Goal: Task Accomplishment & Management: Manage account settings

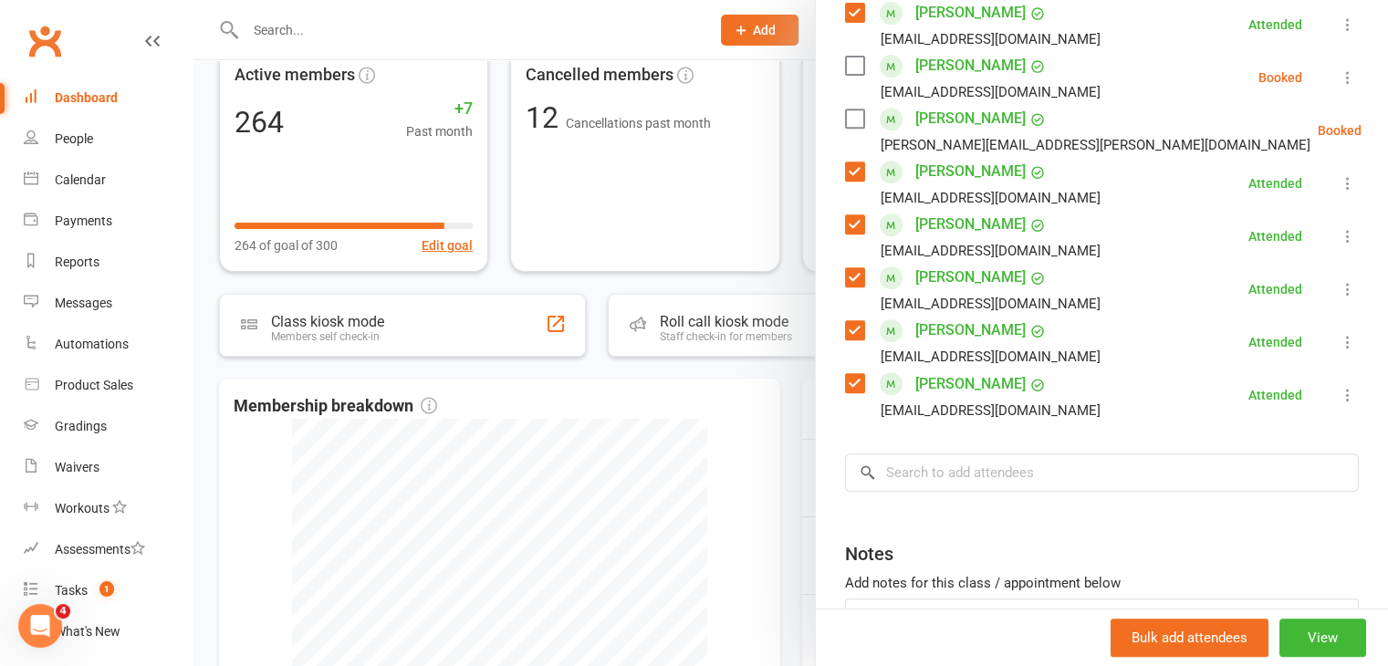
scroll to position [855, 0]
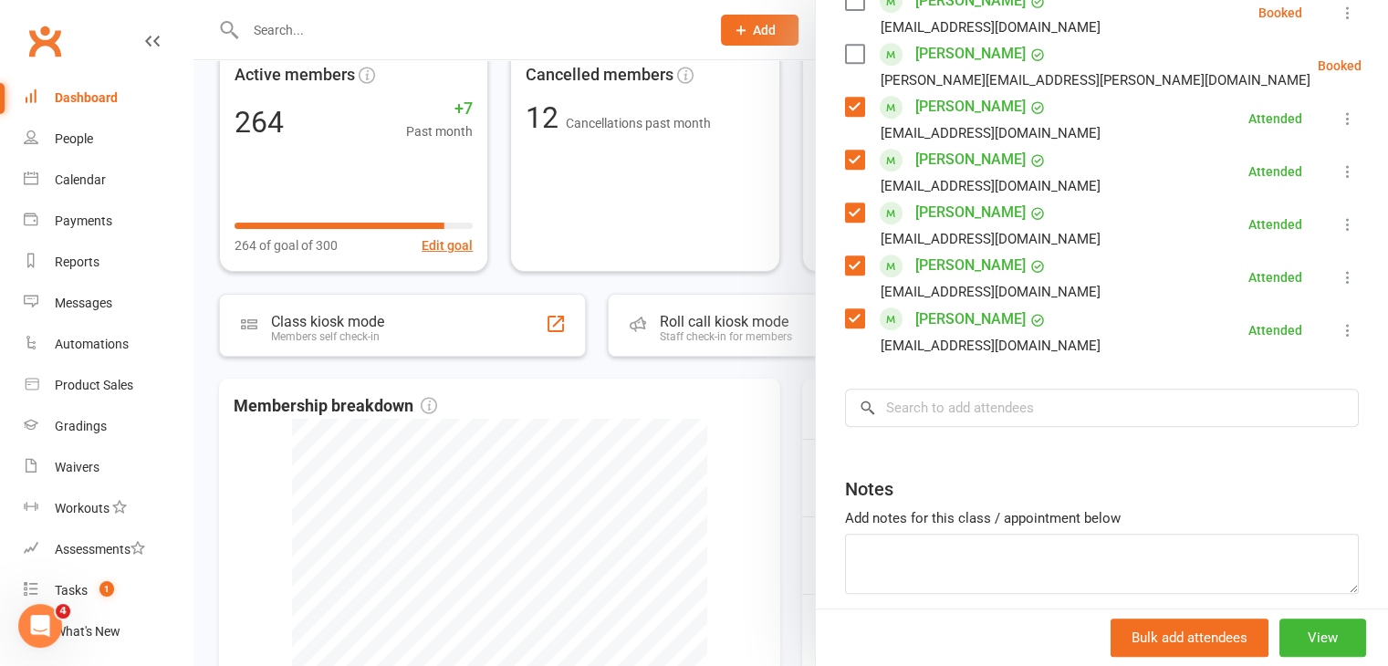
click at [965, 305] on link "[PERSON_NAME]" at bounding box center [970, 319] width 110 height 29
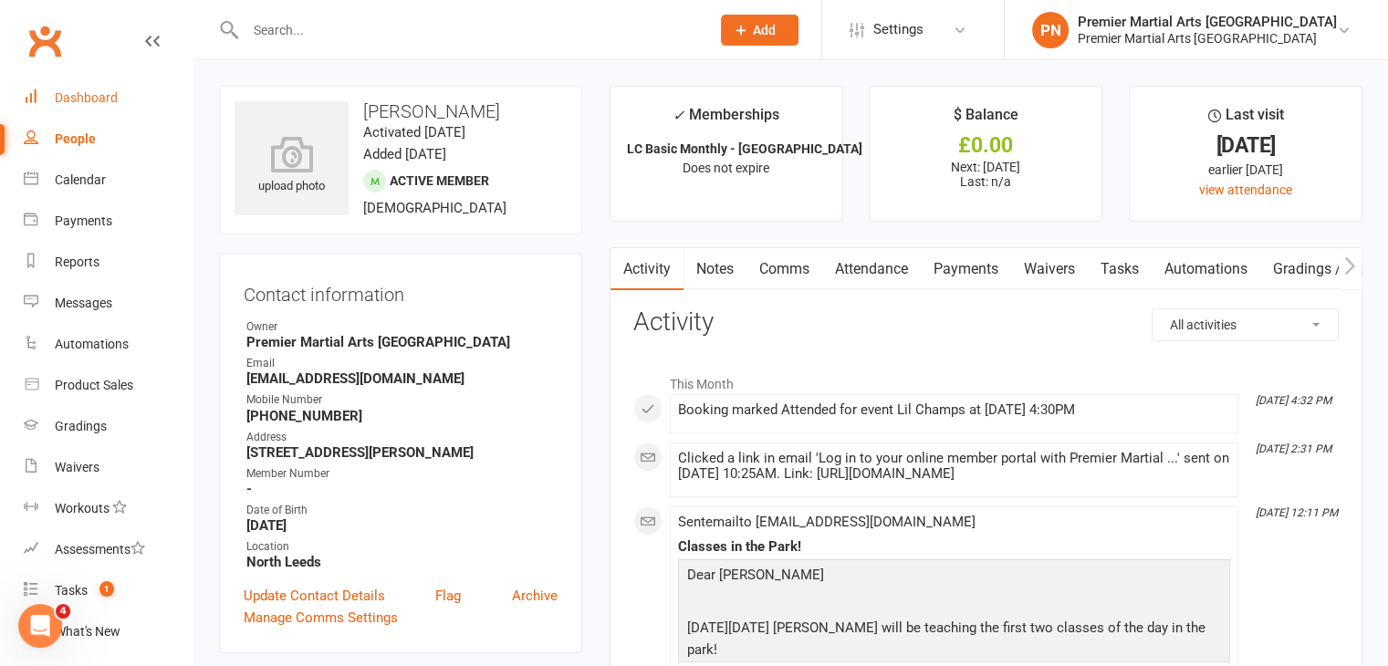
click at [110, 88] on link "Dashboard" at bounding box center [108, 98] width 169 height 41
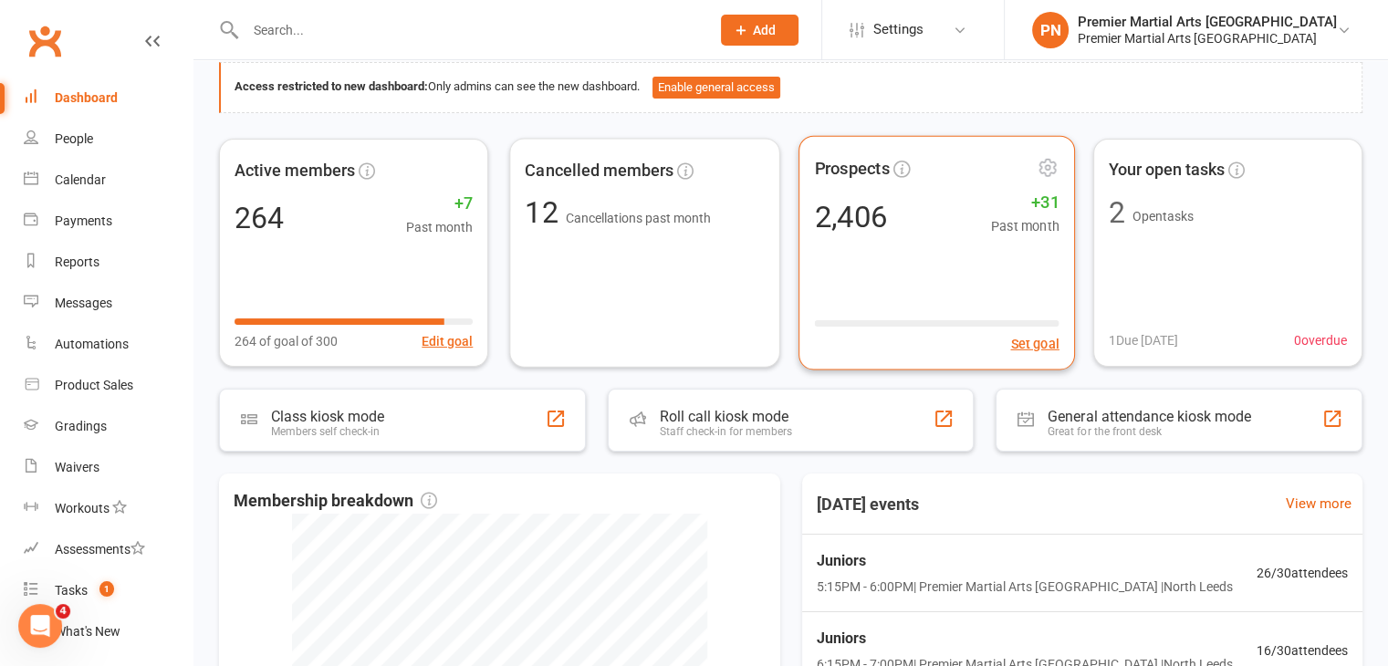
scroll to position [274, 0]
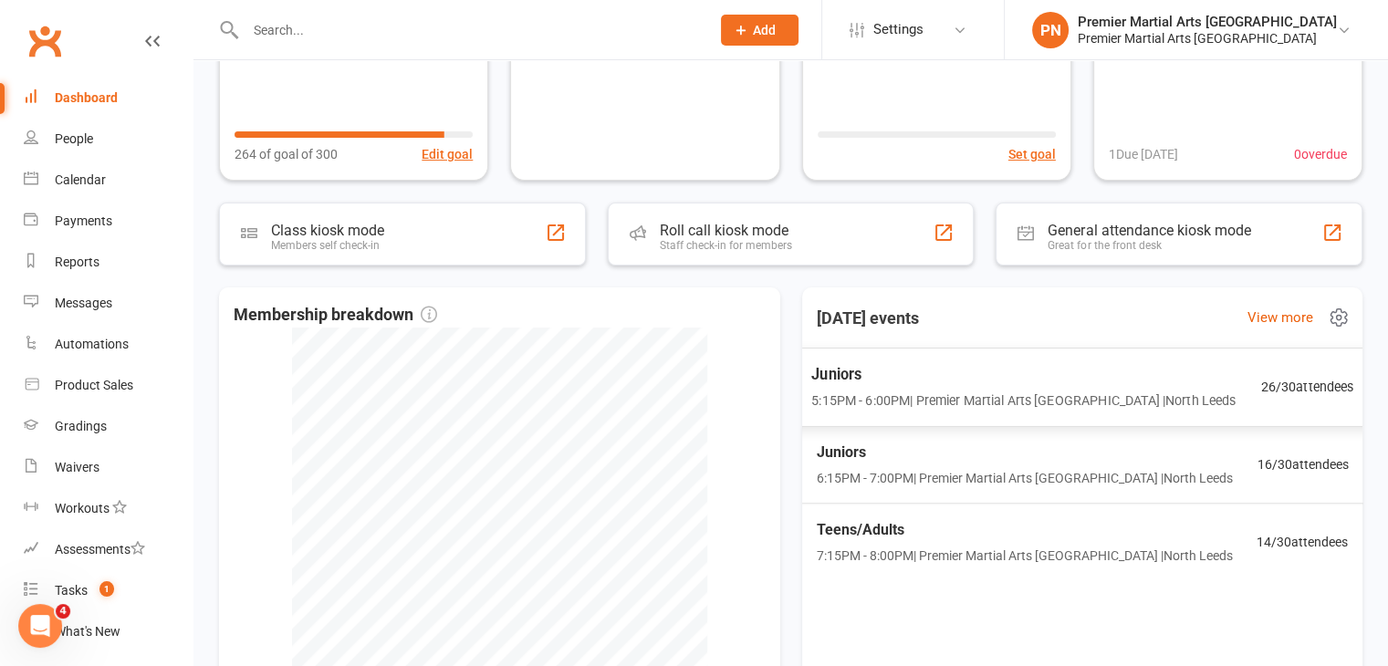
click at [960, 391] on span "5:15PM - 6:00PM | Premier Martial Arts [GEOGRAPHIC_DATA] | [GEOGRAPHIC_DATA]" at bounding box center [1023, 401] width 424 height 21
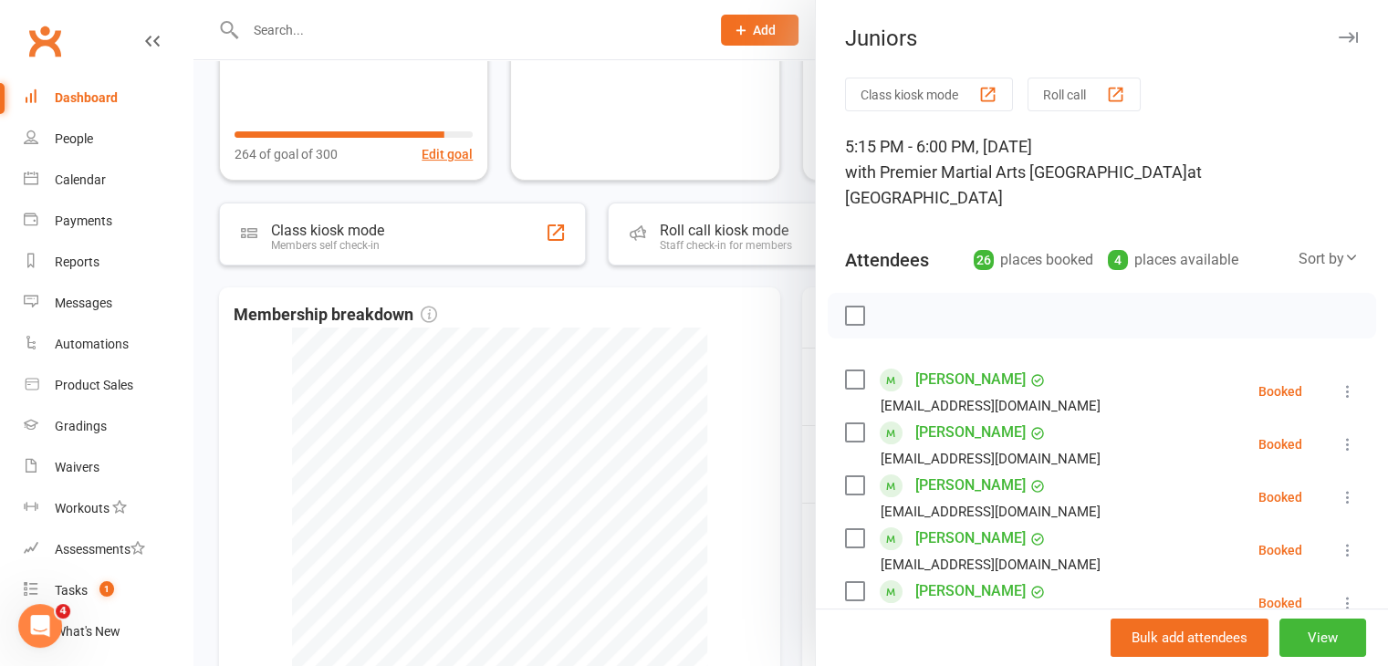
click at [1287, 479] on li "Aamar Baig [EMAIL_ADDRESS][DOMAIN_NAME] Booked More info Remove Check in Mark a…" at bounding box center [1102, 497] width 514 height 53
click at [845, 371] on label at bounding box center [854, 380] width 18 height 18
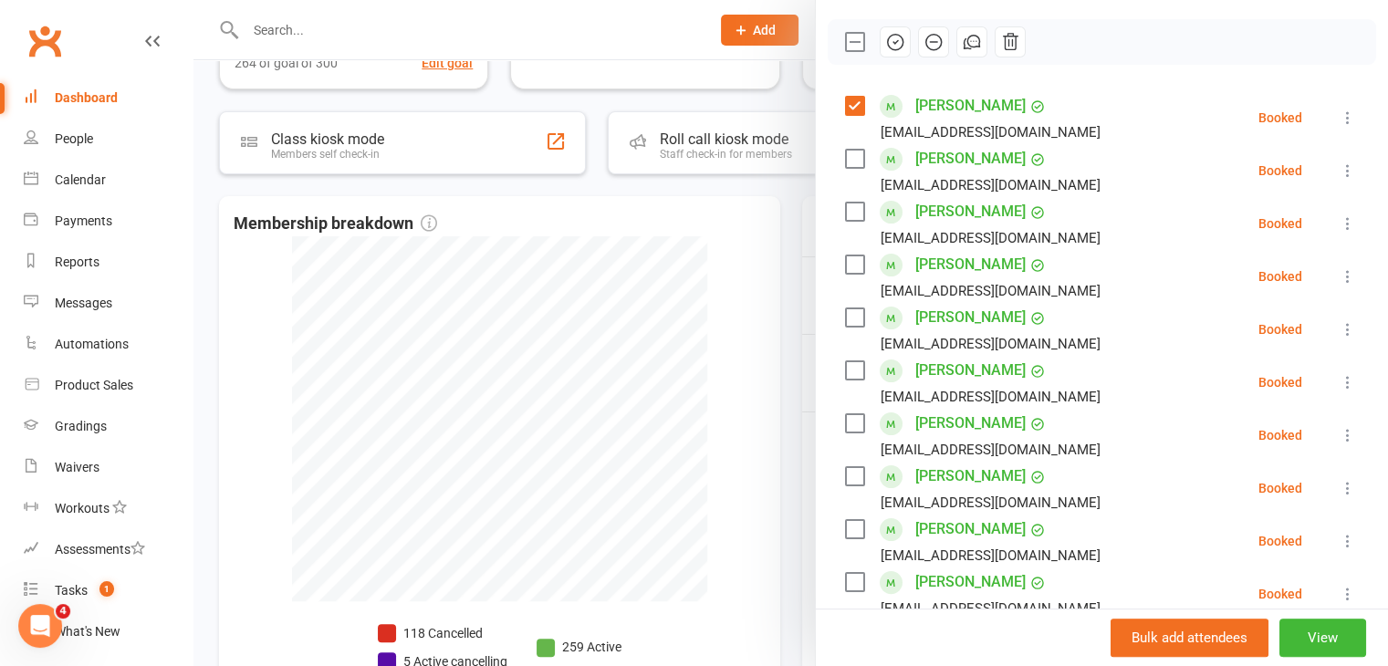
click at [852, 361] on label at bounding box center [854, 370] width 18 height 18
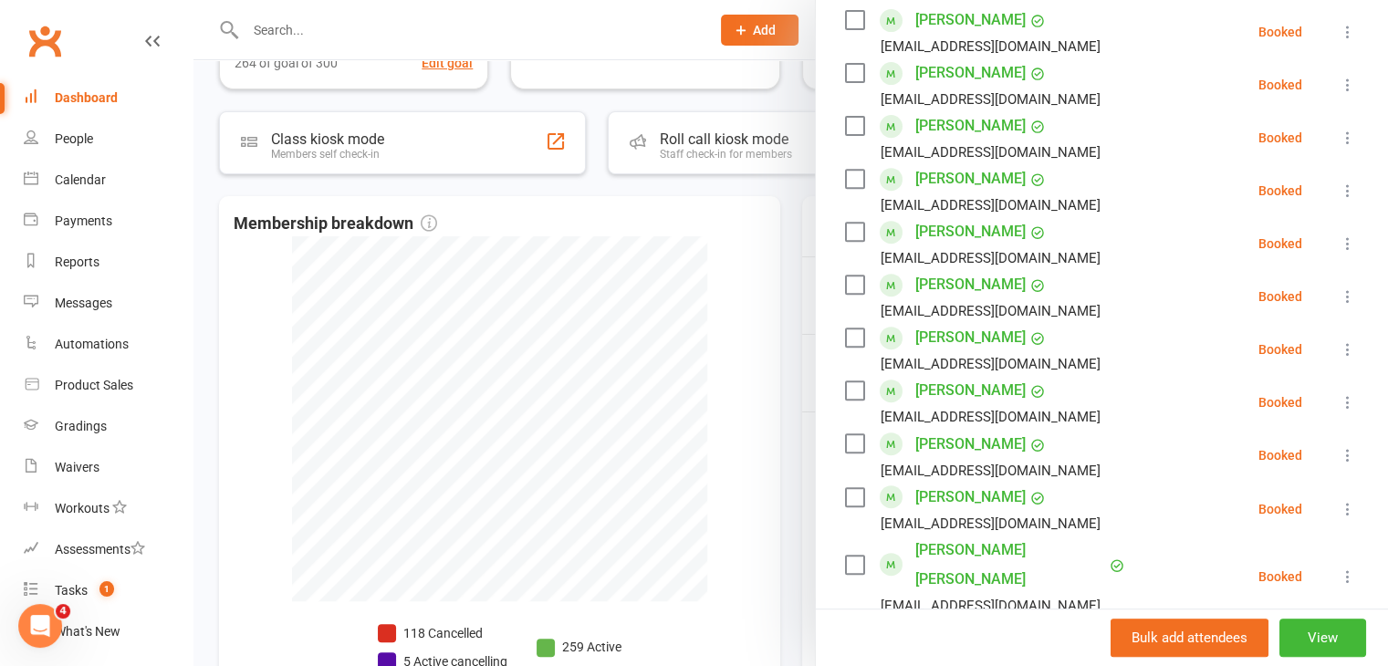
scroll to position [821, 0]
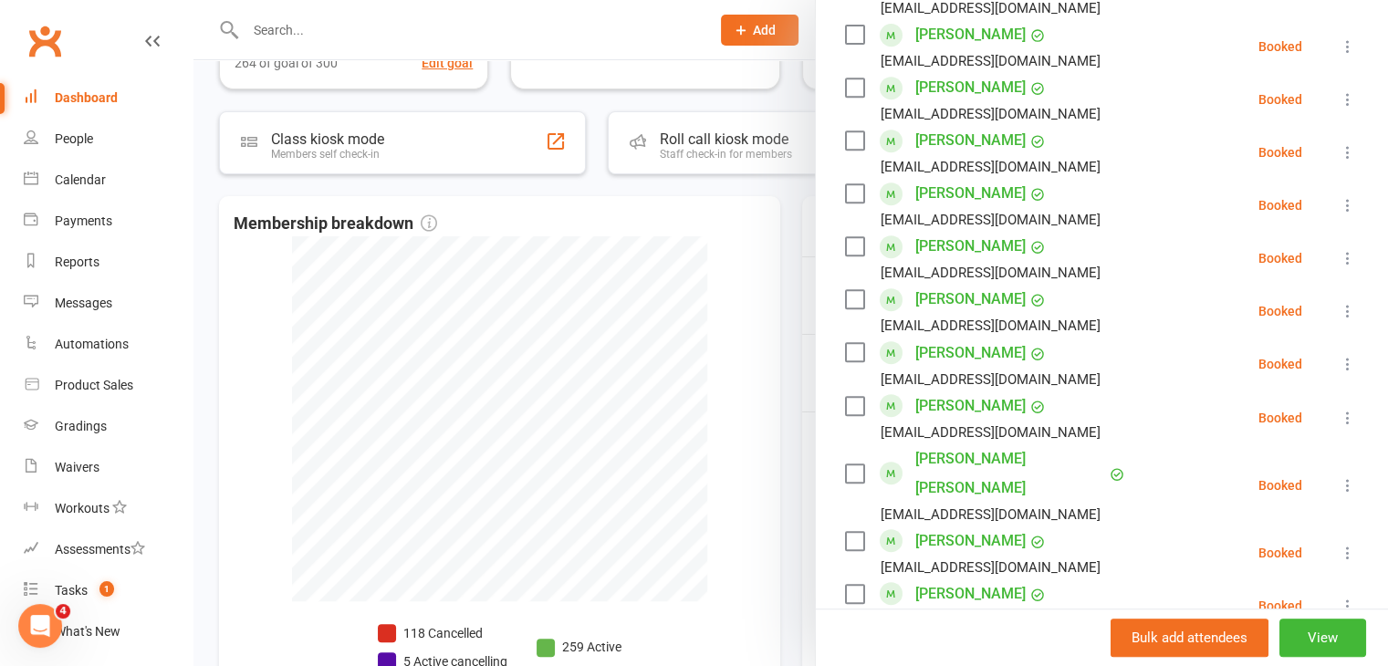
click at [848, 465] on label at bounding box center [854, 474] width 18 height 18
click at [846, 290] on label at bounding box center [854, 299] width 18 height 18
click at [849, 237] on label at bounding box center [854, 246] width 18 height 18
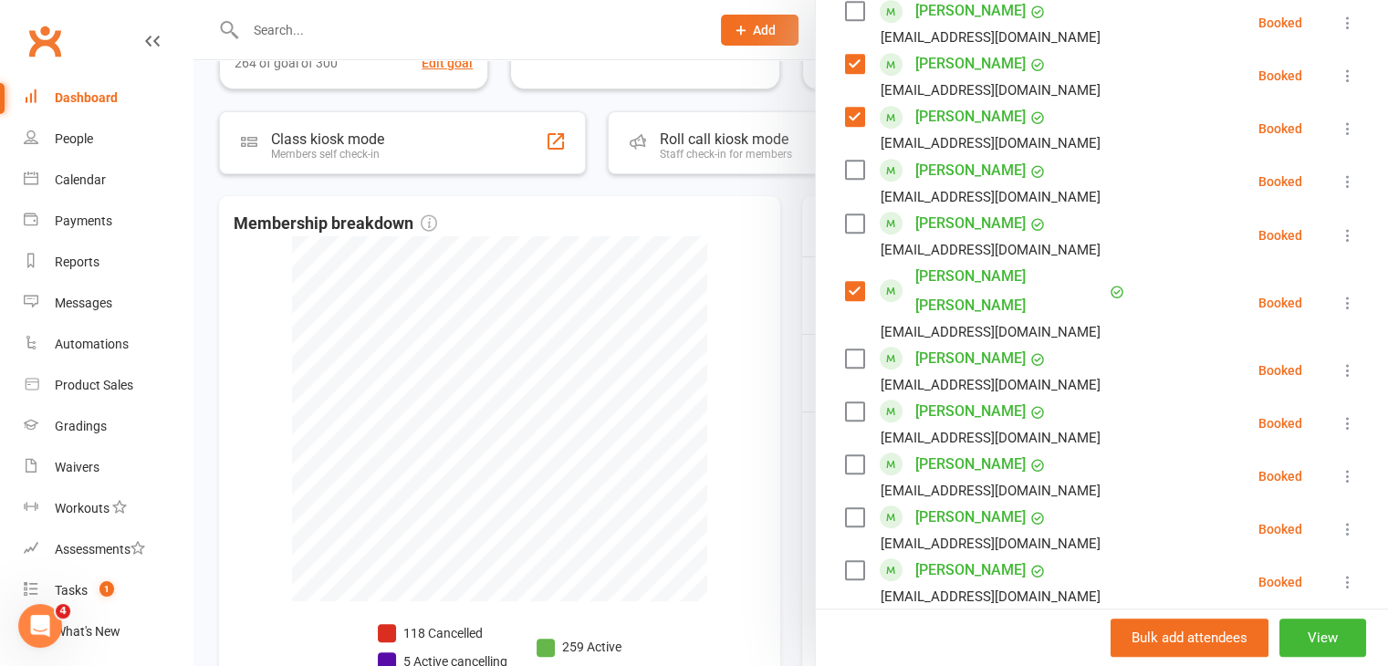
scroll to position [1278, 0]
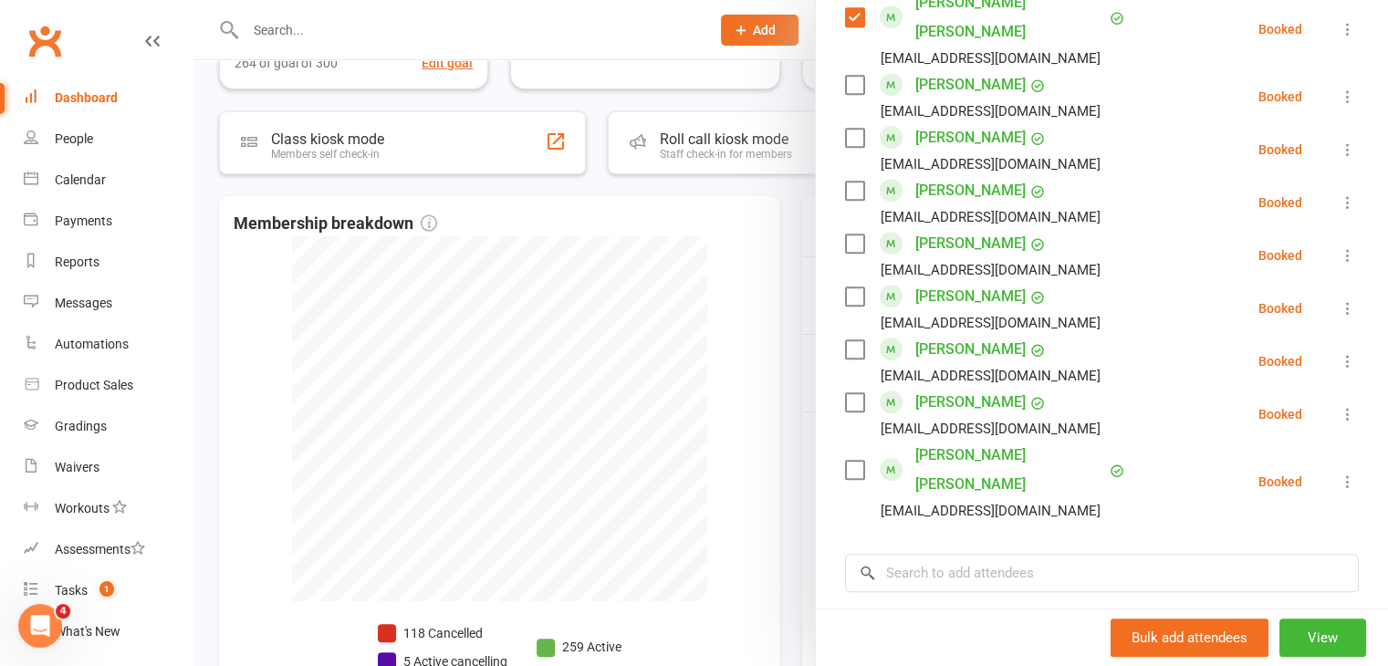
click at [850, 461] on label at bounding box center [854, 470] width 18 height 18
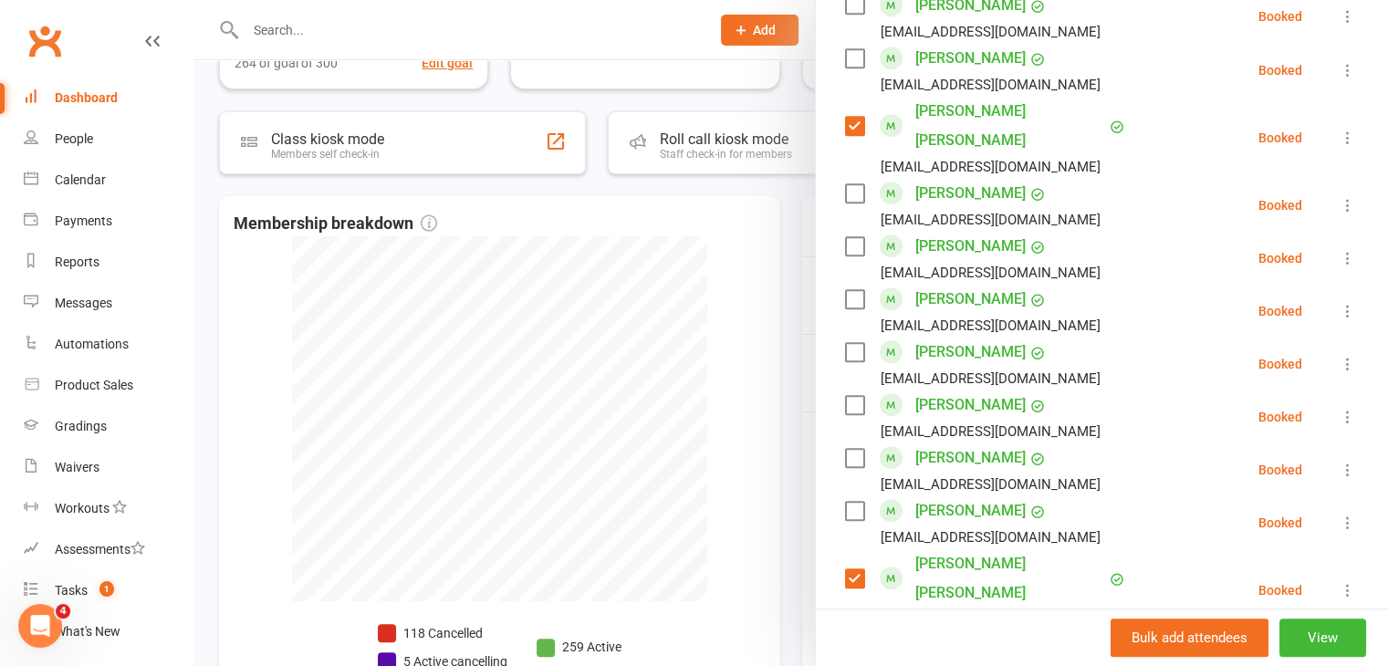
scroll to position [1187, 0]
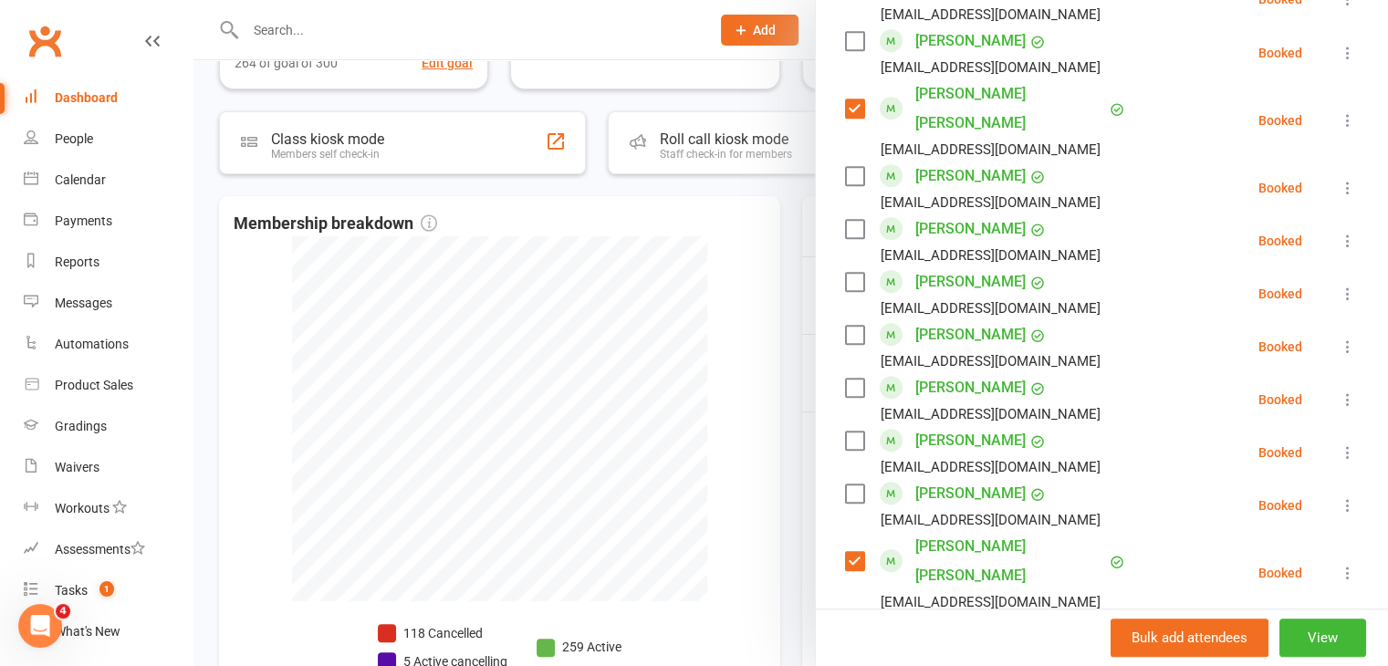
drag, startPoint x: 843, startPoint y: 439, endPoint x: 825, endPoint y: 428, distance: 21.3
click at [845, 485] on label at bounding box center [854, 494] width 18 height 18
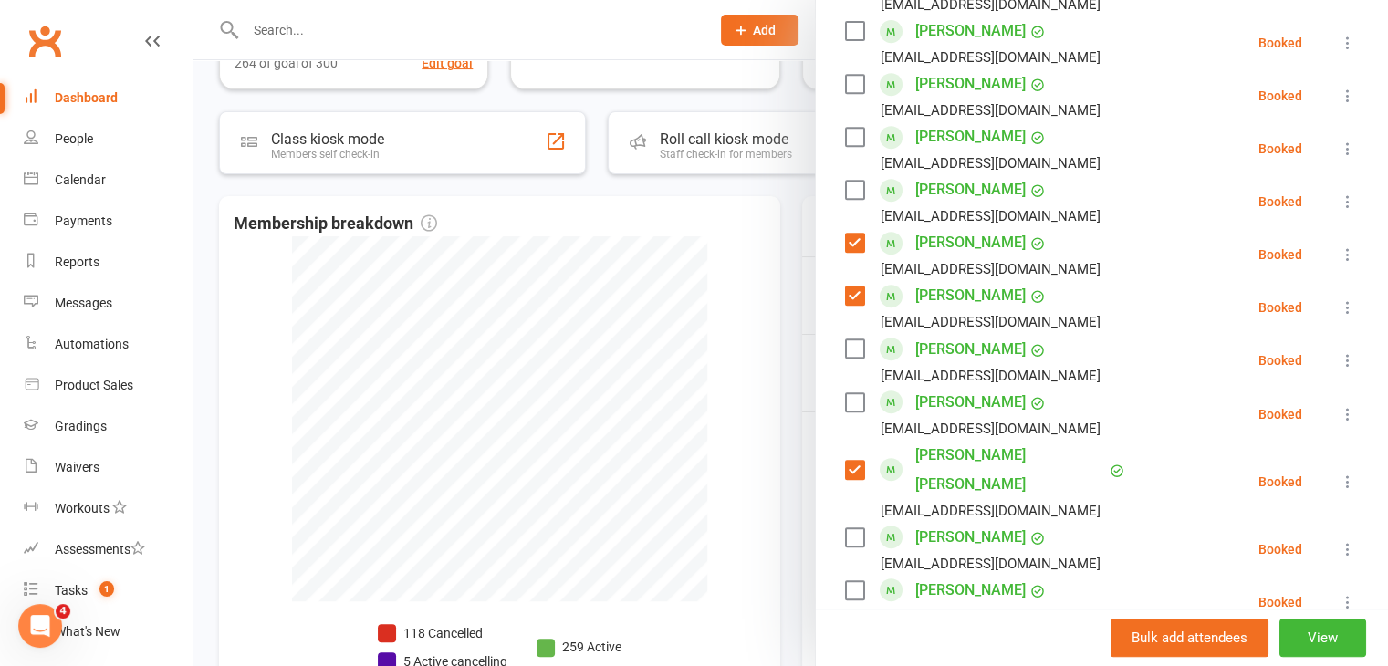
scroll to position [821, 0]
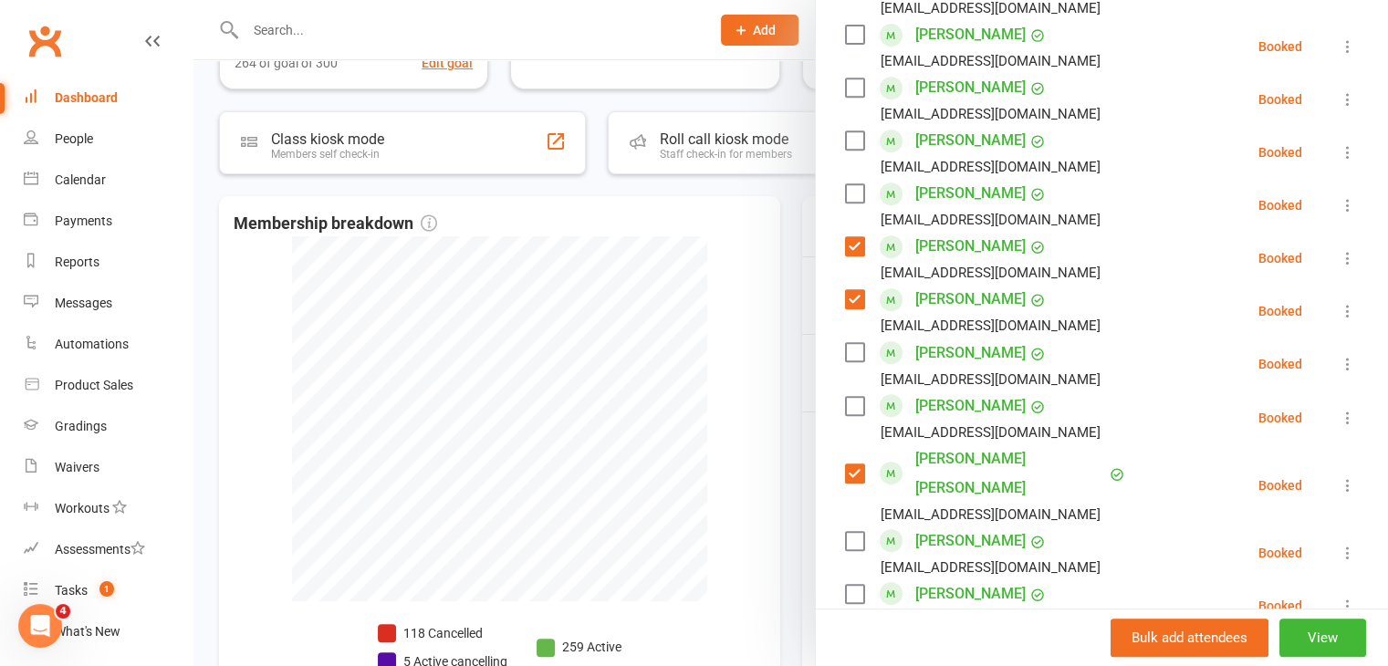
click at [848, 184] on label at bounding box center [854, 193] width 18 height 18
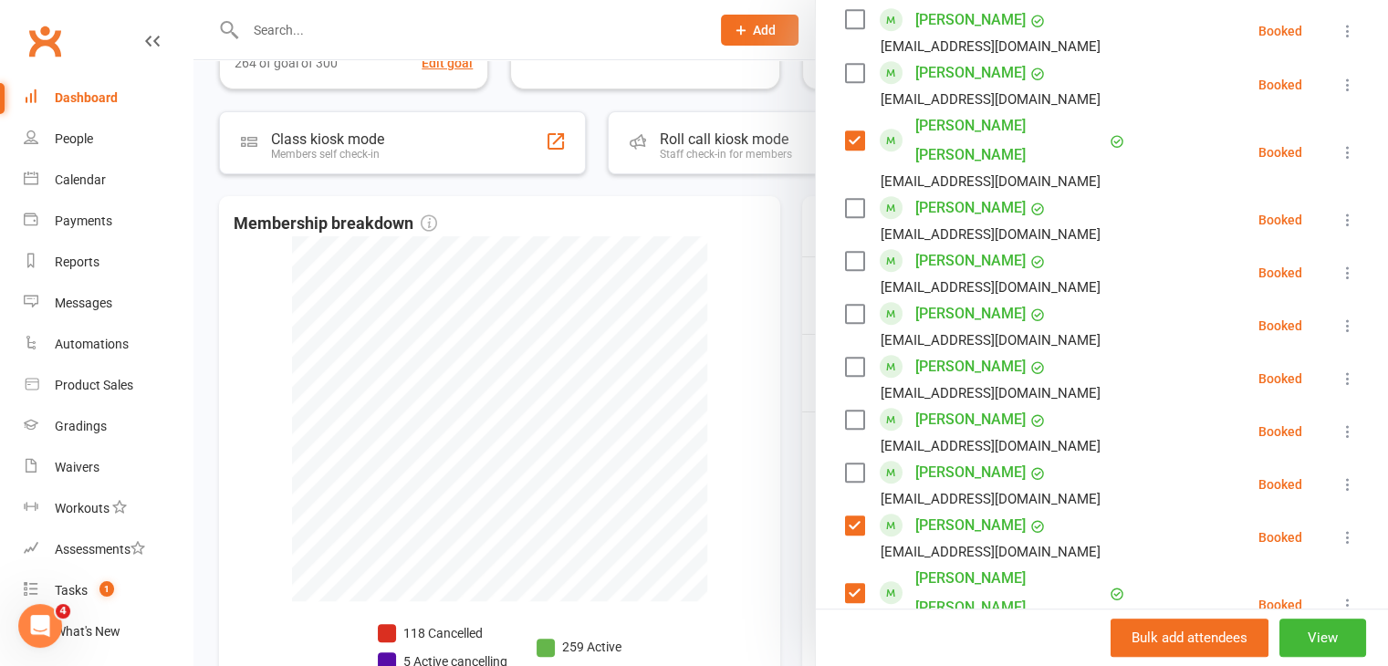
scroll to position [1187, 0]
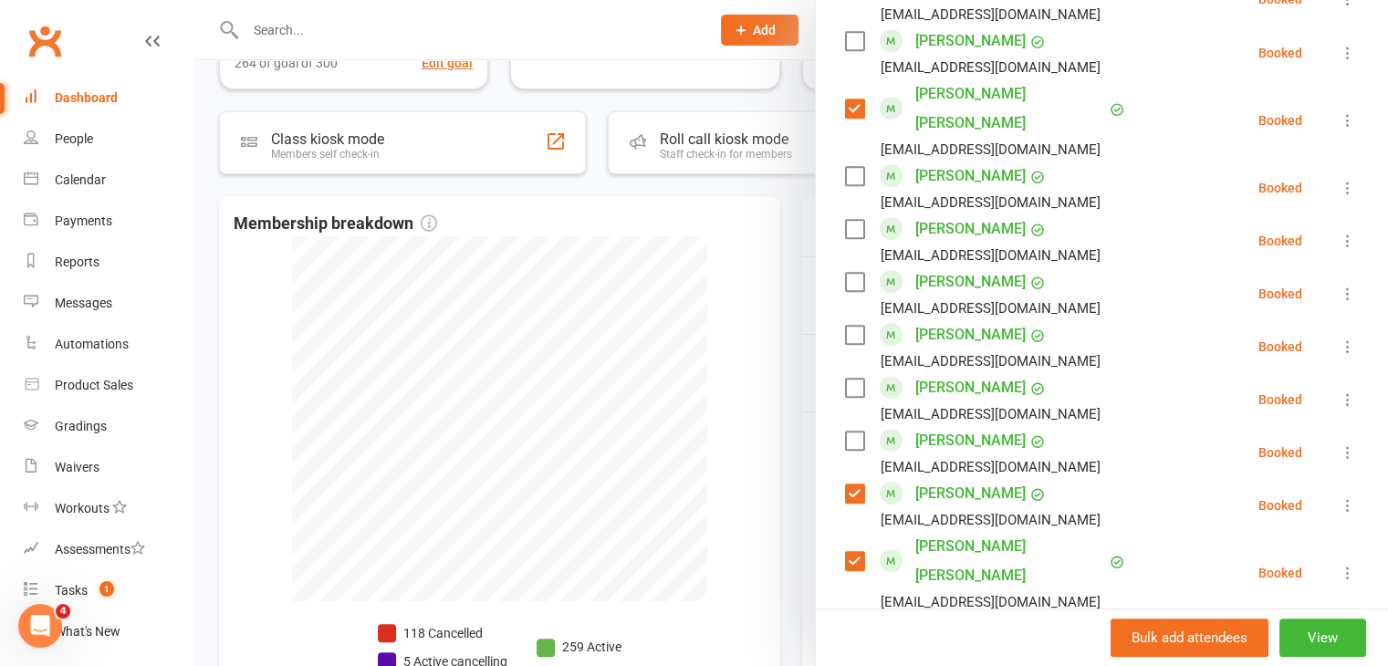
click at [845, 326] on label at bounding box center [854, 335] width 18 height 18
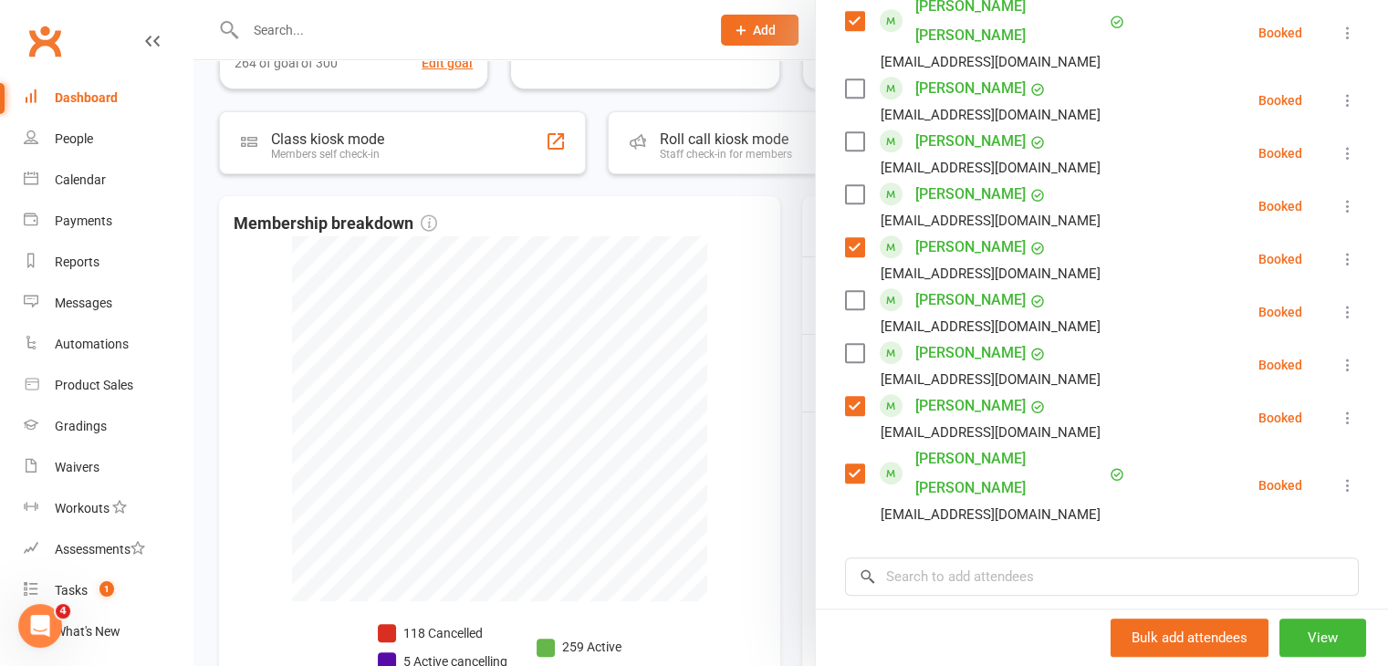
scroll to position [1278, 0]
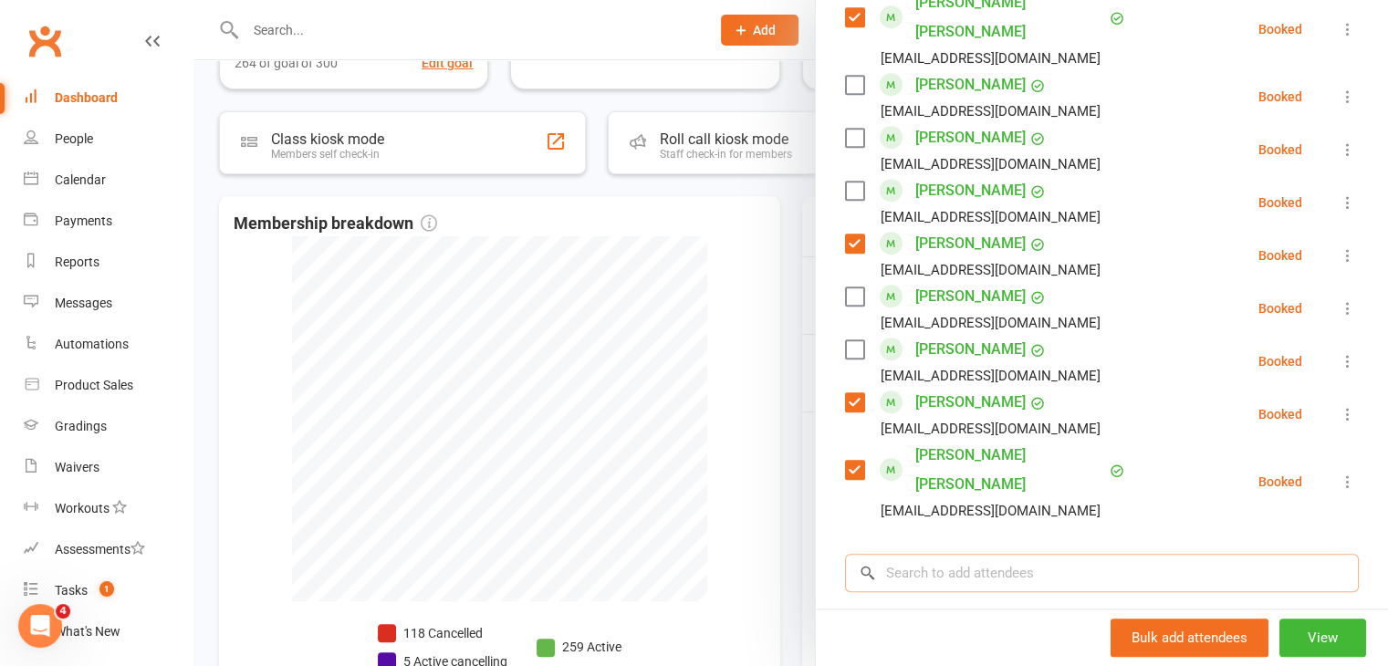
click at [952, 554] on input "search" at bounding box center [1102, 573] width 514 height 38
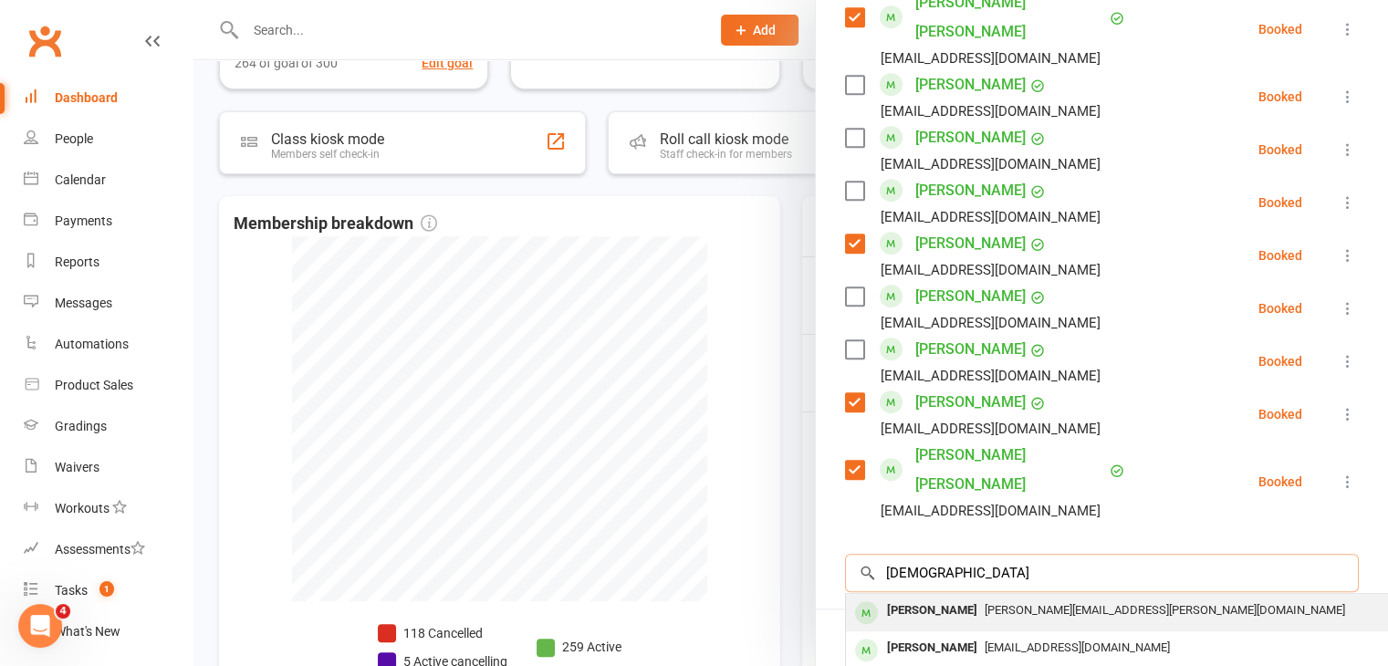
type input "[DEMOGRAPHIC_DATA]"
click at [949, 598] on div "[PERSON_NAME]" at bounding box center [932, 611] width 105 height 26
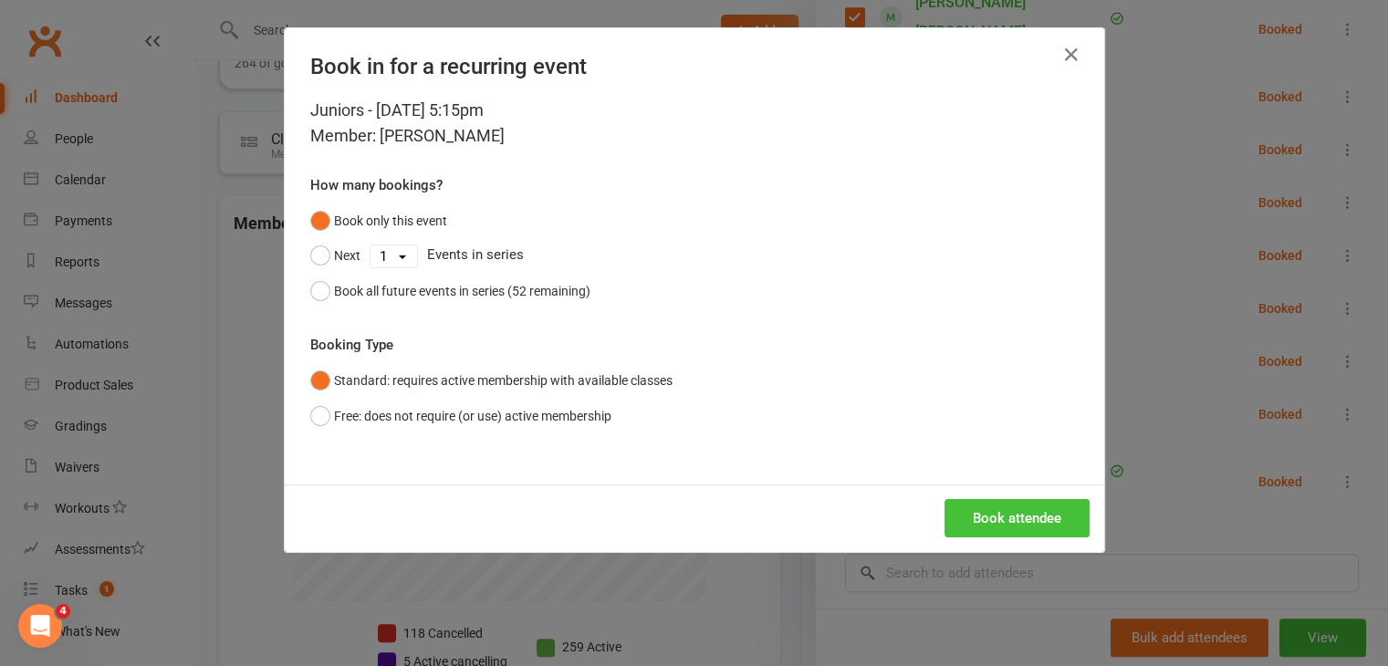
click at [1072, 507] on button "Book attendee" at bounding box center [1017, 518] width 145 height 38
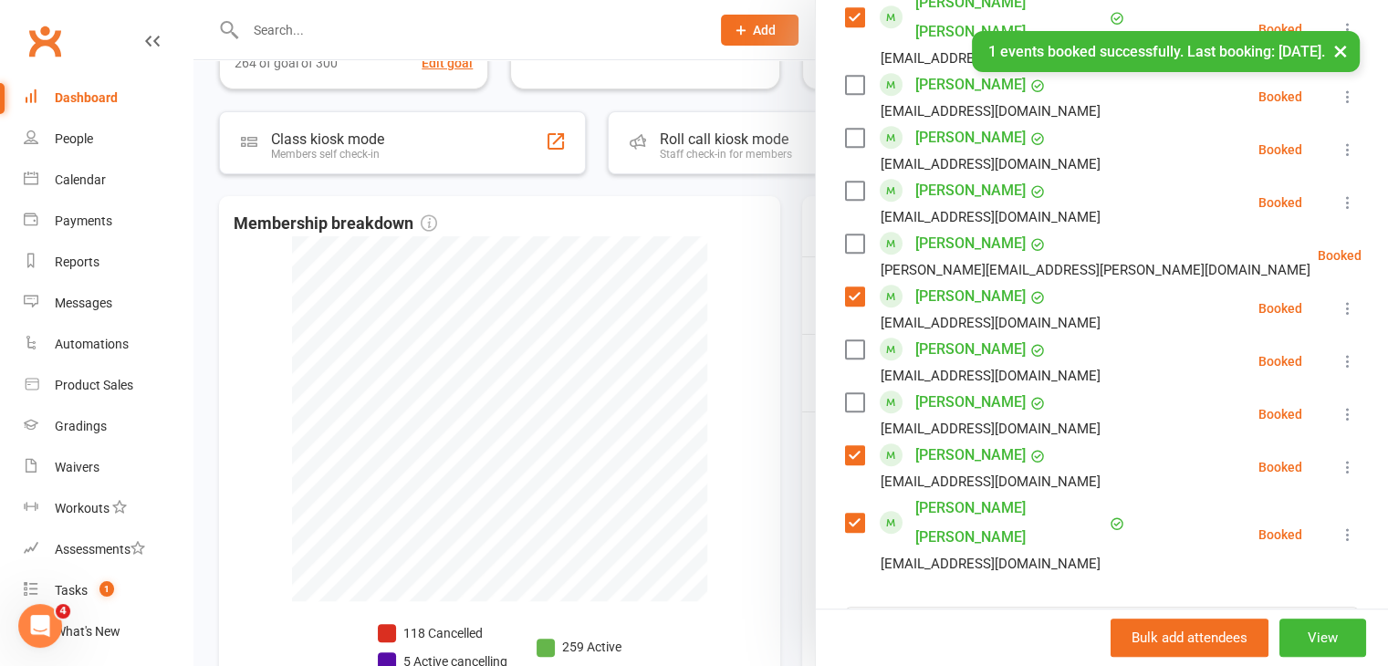
click at [847, 235] on label at bounding box center [854, 244] width 18 height 18
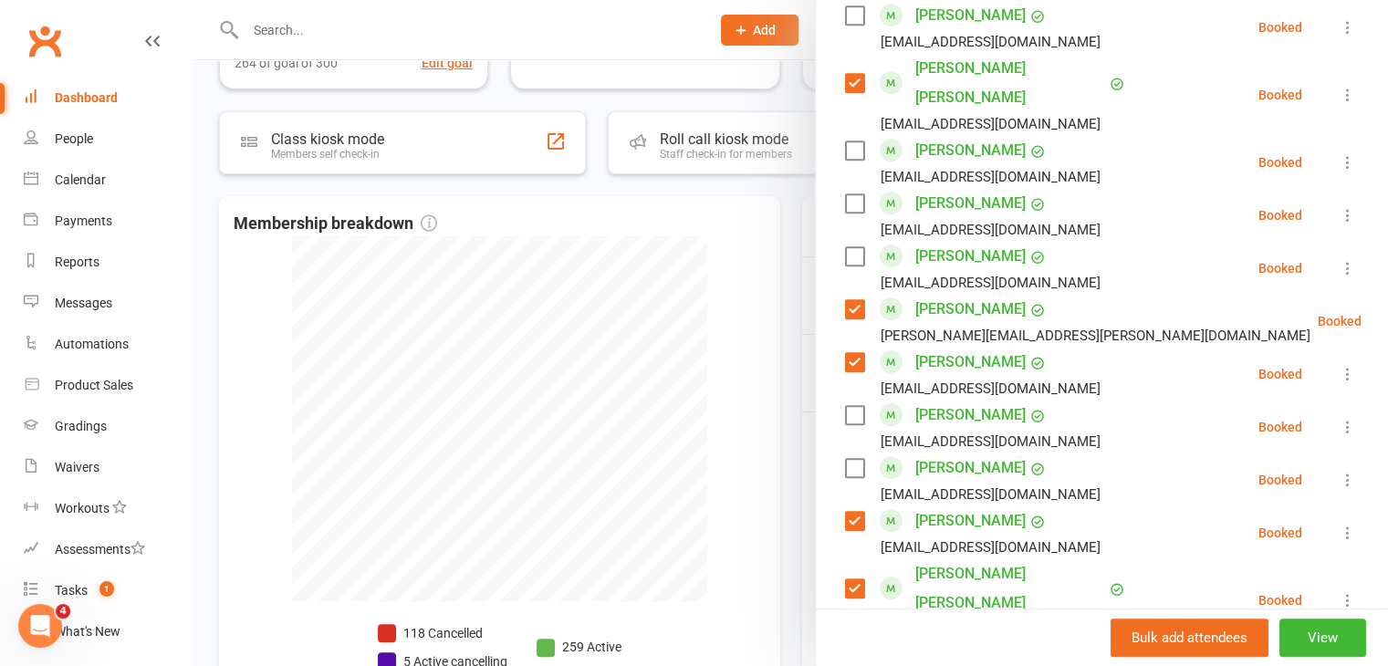
scroll to position [1187, 0]
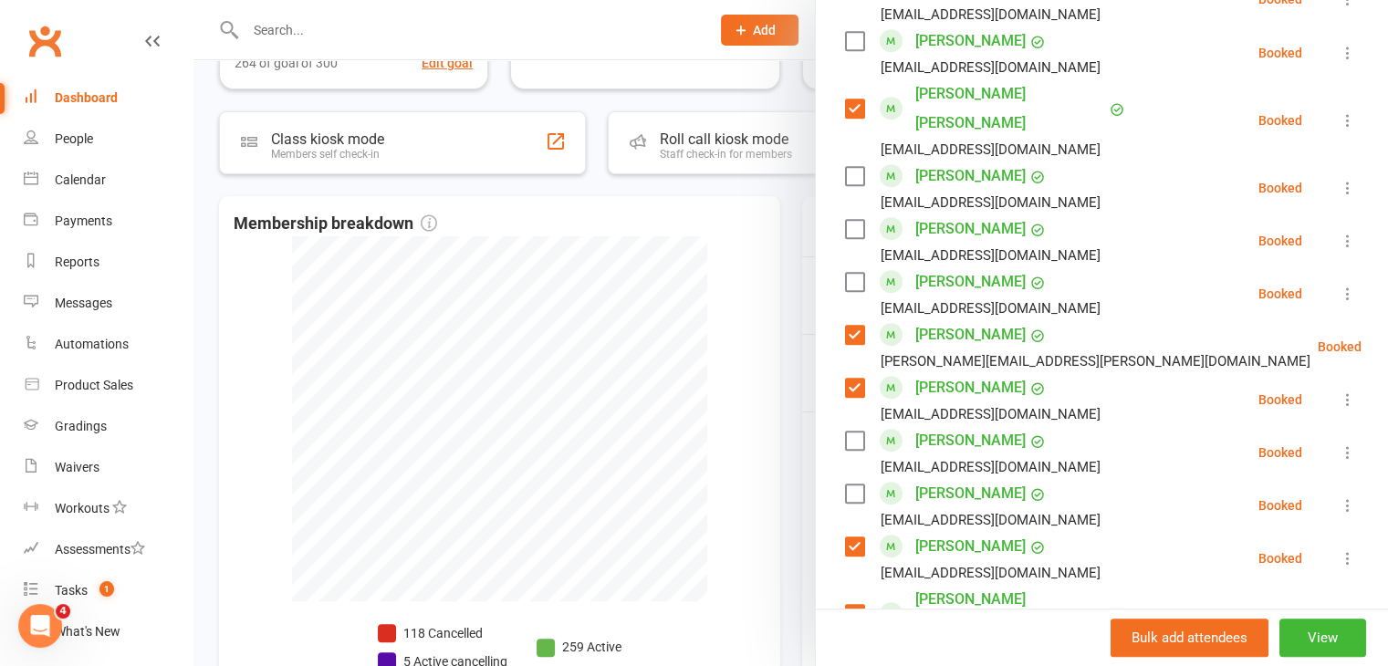
click at [845, 167] on label at bounding box center [854, 176] width 18 height 18
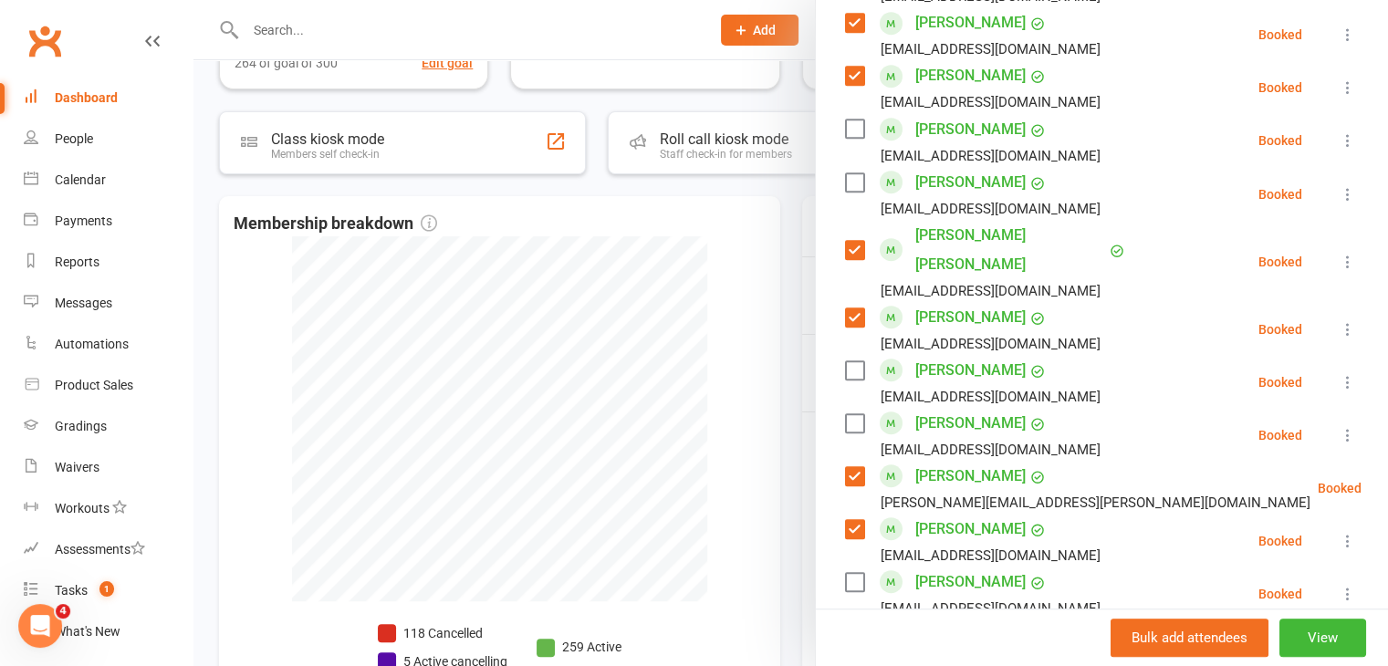
scroll to position [1004, 0]
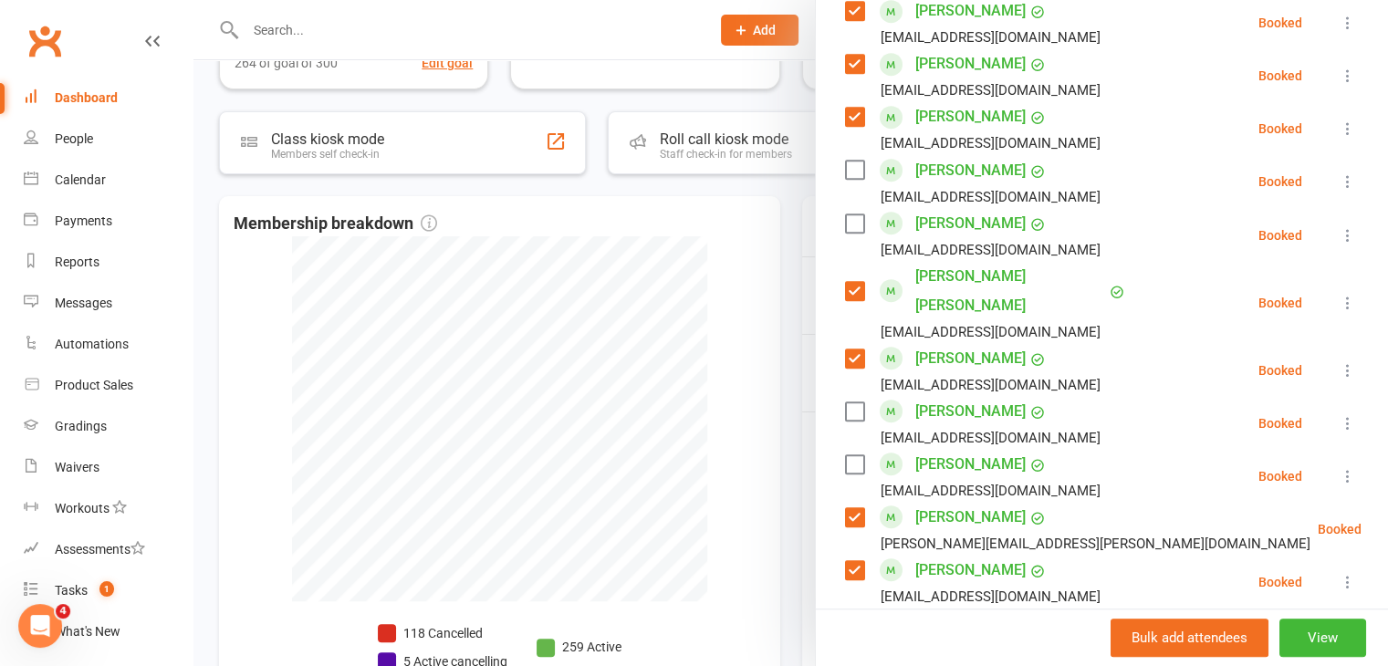
drag, startPoint x: 845, startPoint y: 200, endPoint x: 857, endPoint y: 197, distance: 12.2
click at [846, 214] on label at bounding box center [854, 223] width 18 height 18
click at [847, 455] on label at bounding box center [854, 464] width 18 height 18
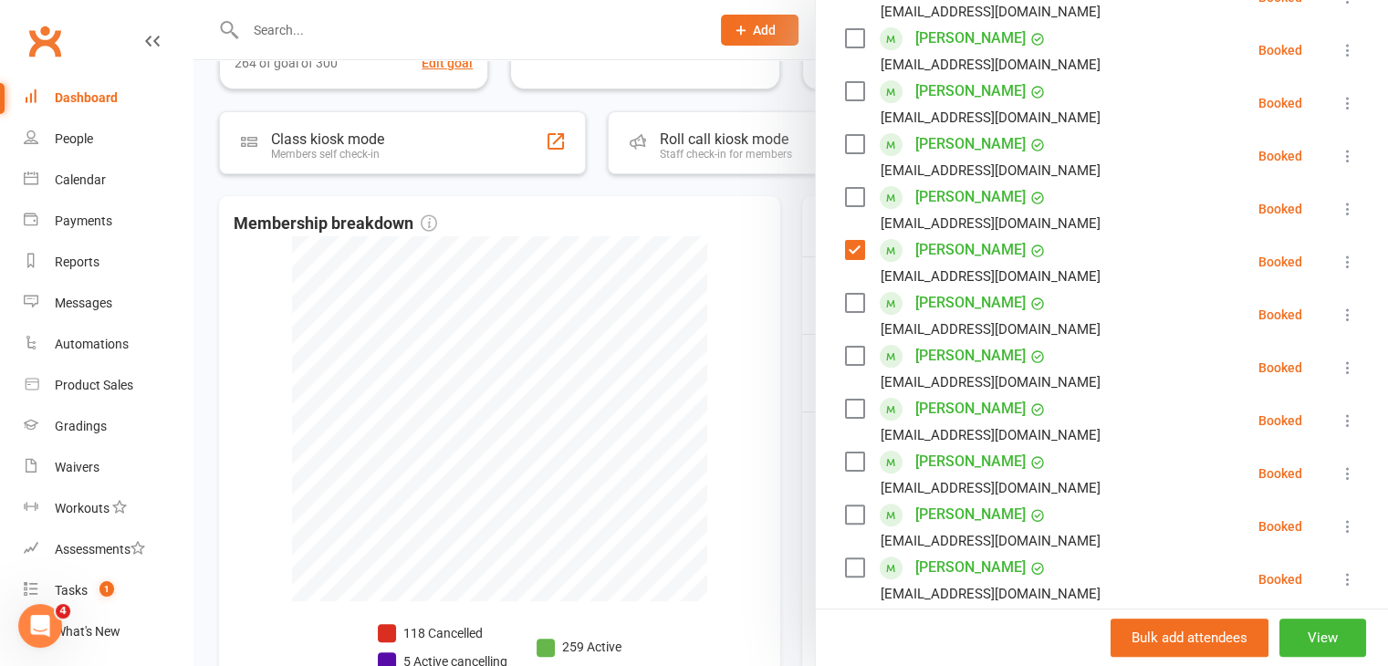
scroll to position [365, 0]
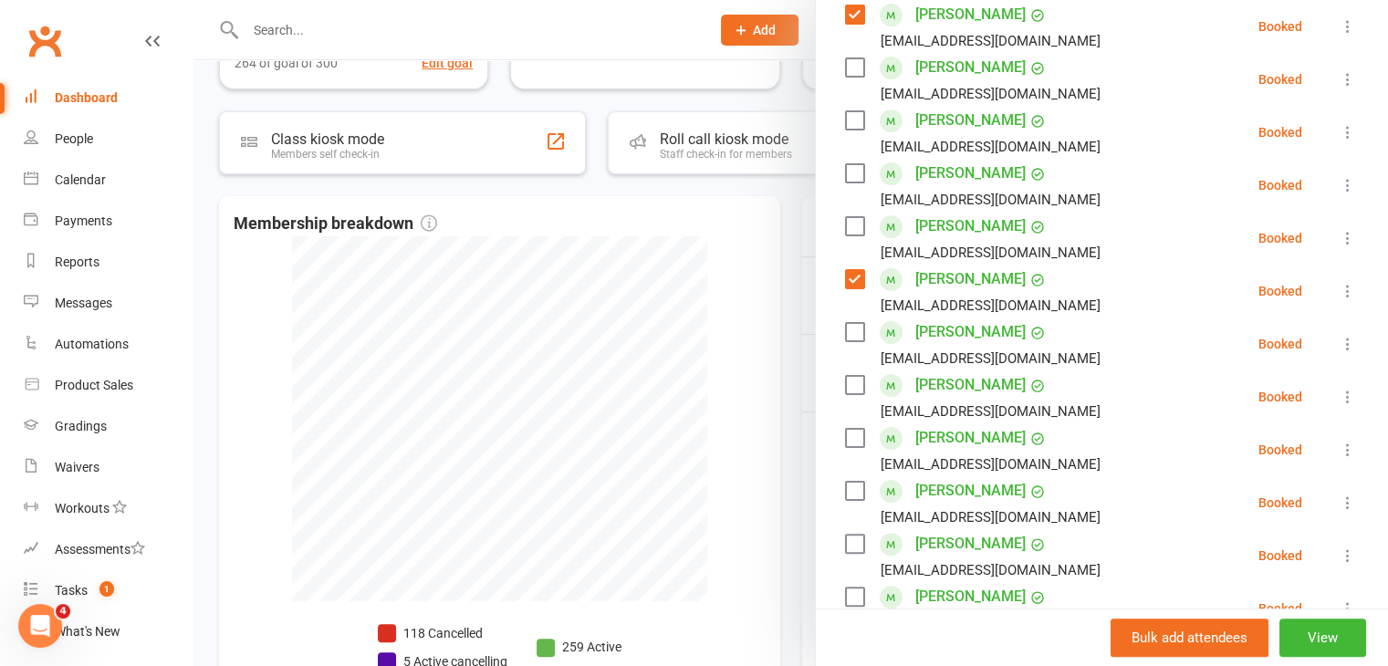
drag, startPoint x: 851, startPoint y: 92, endPoint x: 861, endPoint y: 90, distance: 10.2
click at [855, 111] on label at bounding box center [854, 120] width 18 height 18
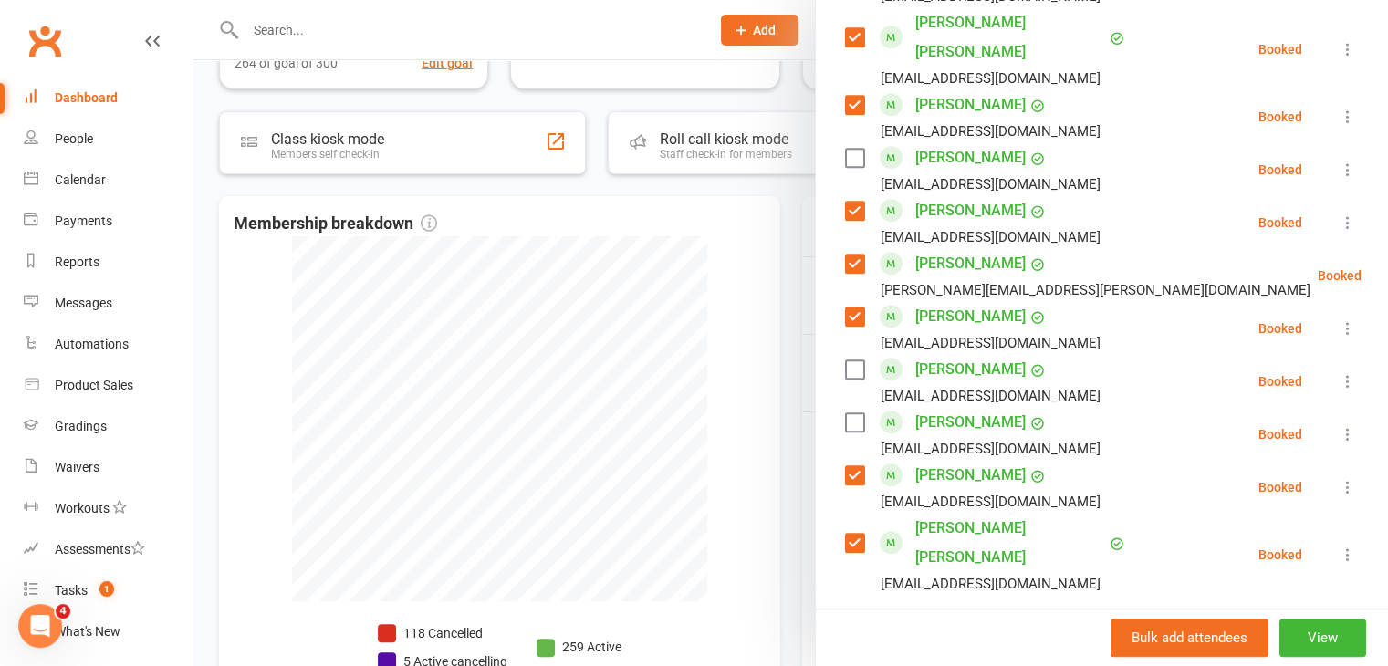
scroll to position [1278, 0]
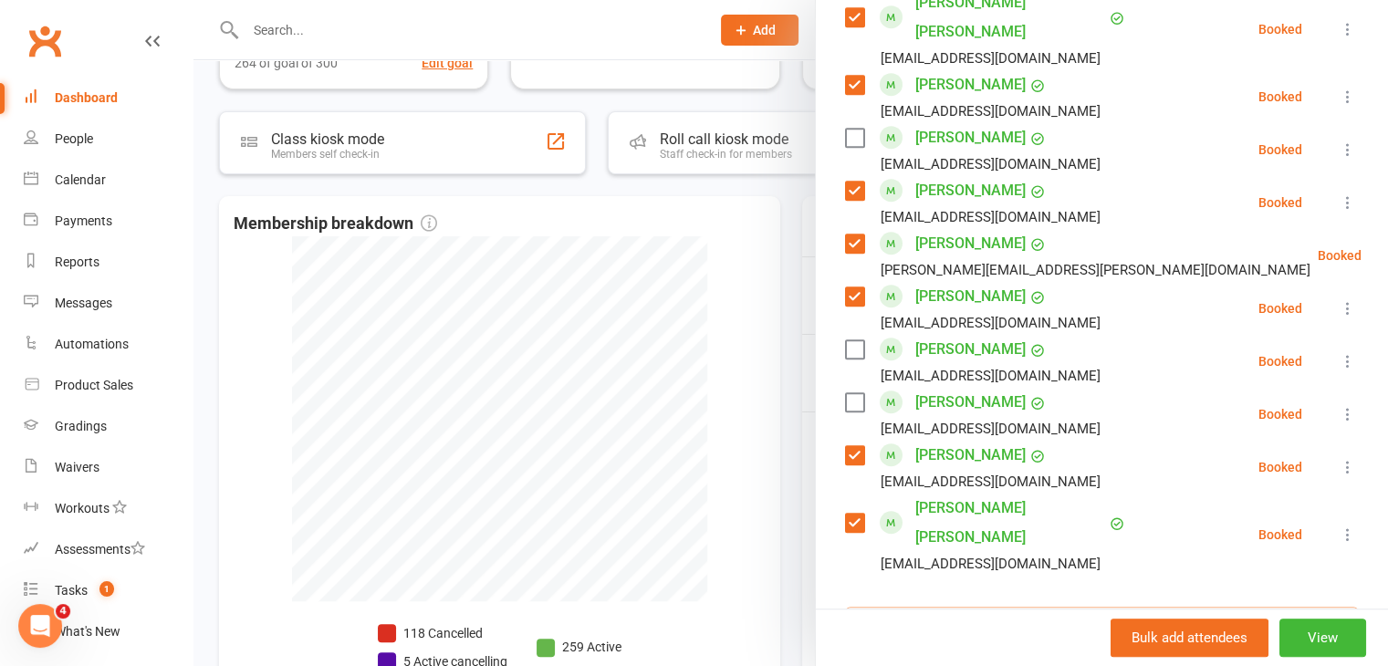
click at [1012, 607] on input "search" at bounding box center [1102, 626] width 514 height 38
type input "[DEMOGRAPHIC_DATA]"
click at [985, 656] on span "[EMAIL_ADDRESS][DOMAIN_NAME]" at bounding box center [1077, 663] width 185 height 14
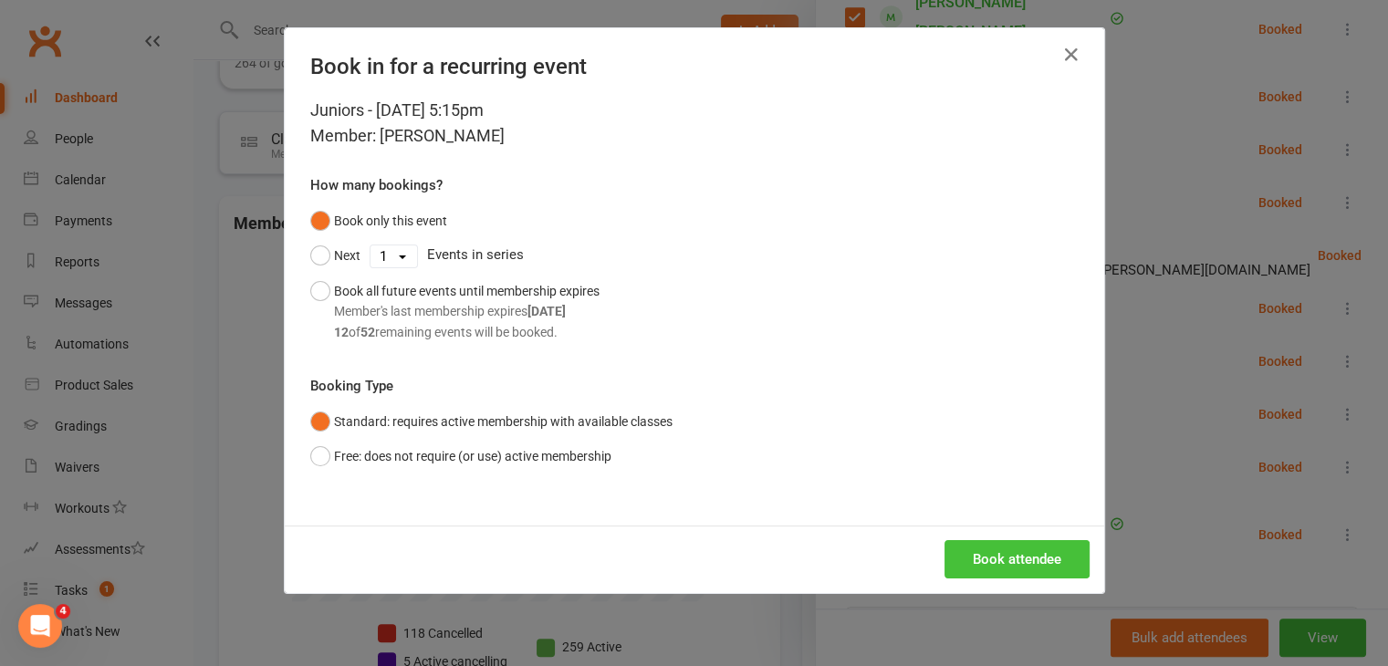
click at [986, 556] on button "Book attendee" at bounding box center [1017, 559] width 145 height 38
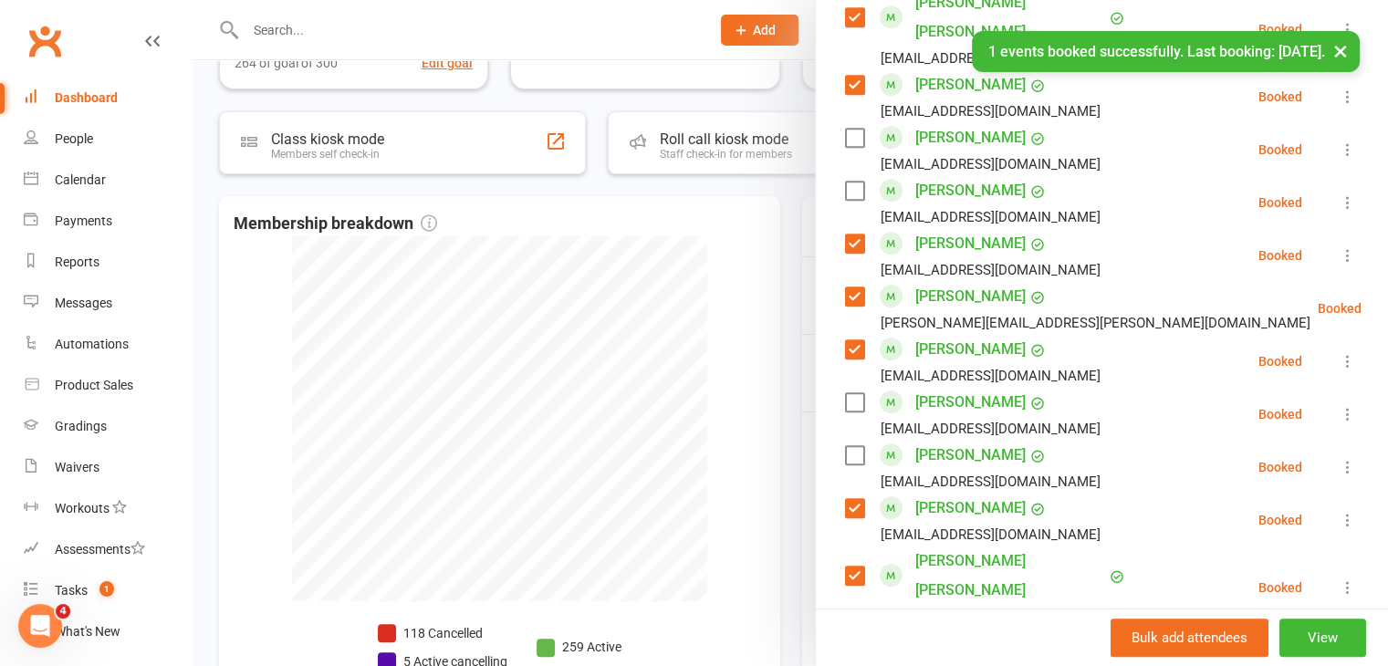
click at [847, 182] on label at bounding box center [854, 191] width 18 height 18
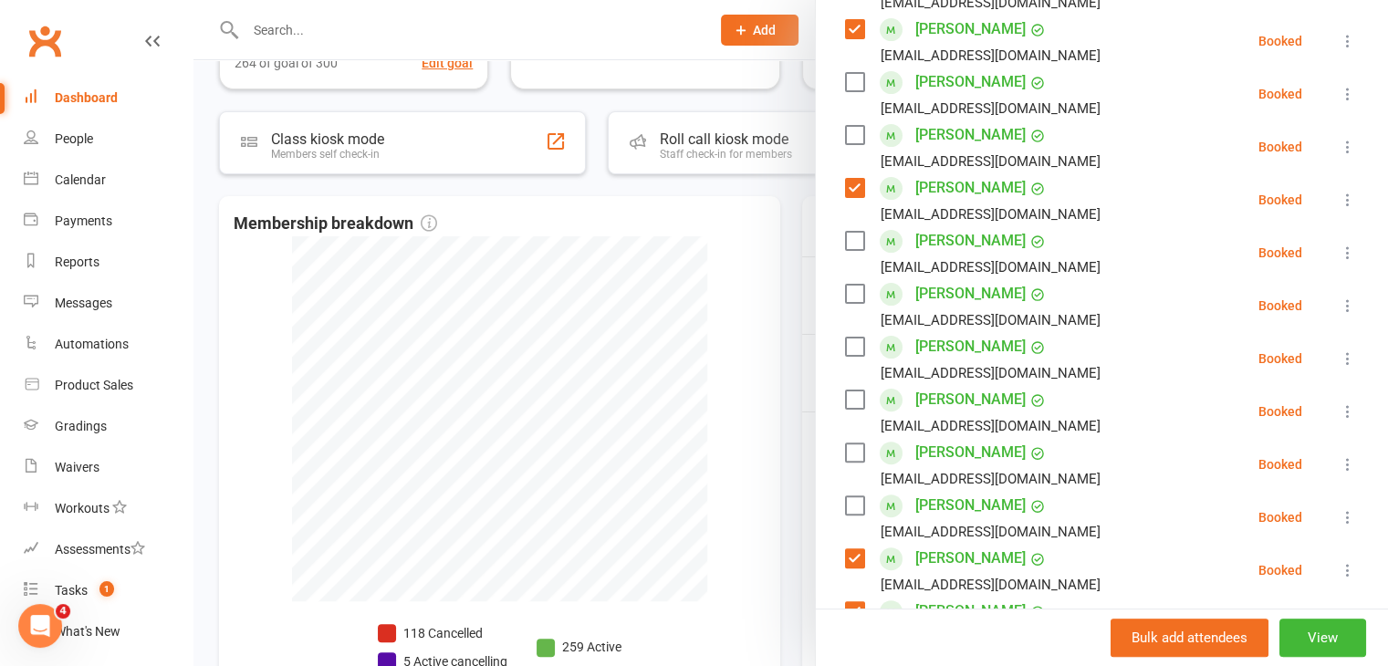
scroll to position [456, 0]
click at [849, 126] on label at bounding box center [854, 135] width 18 height 18
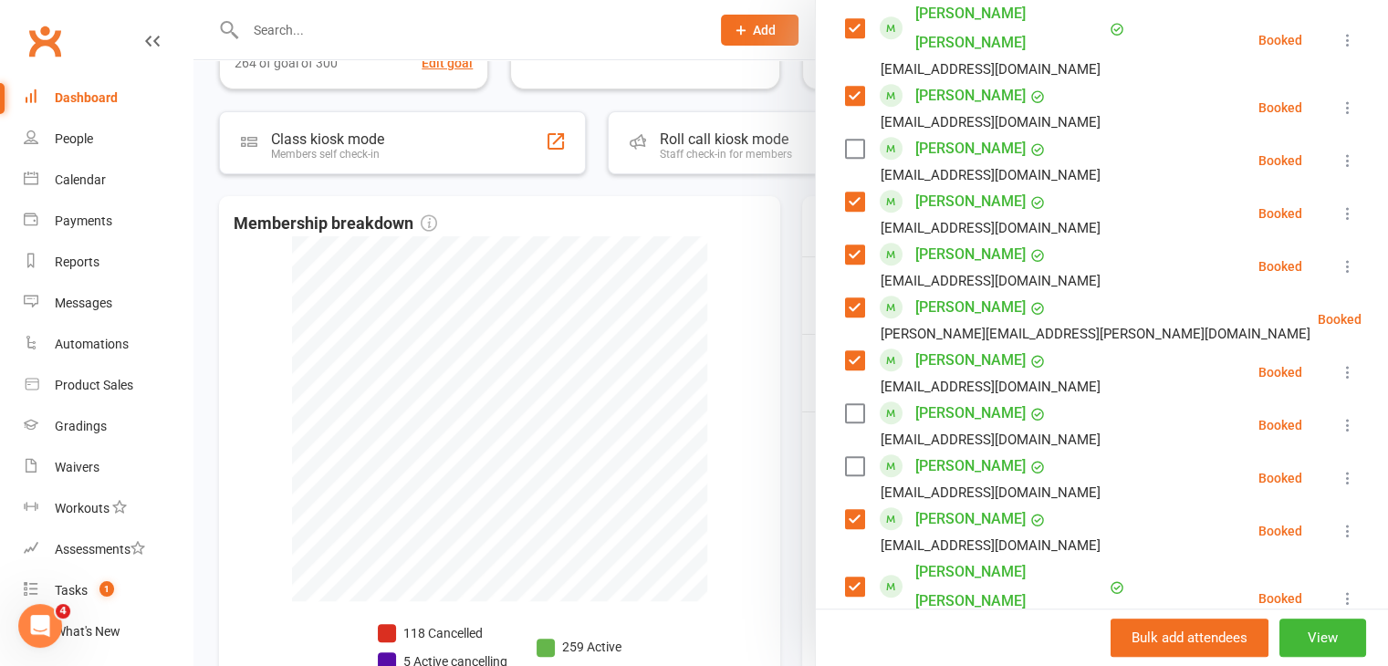
scroll to position [1278, 0]
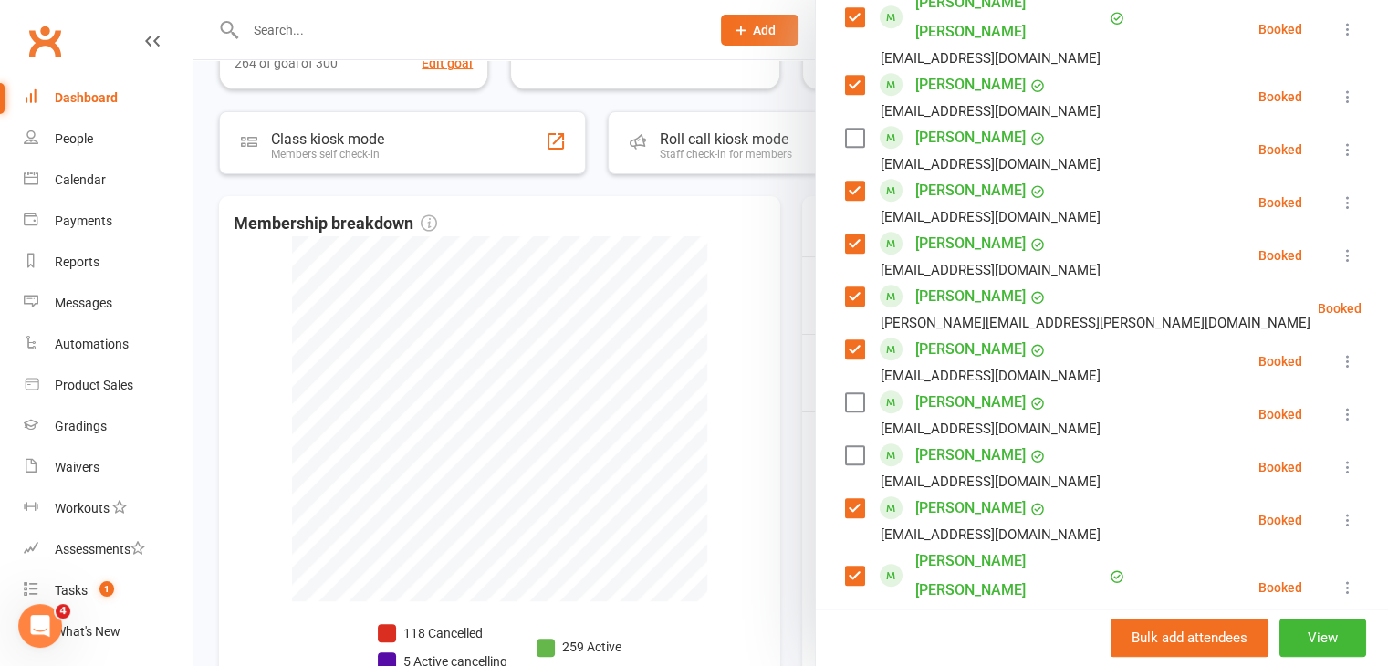
click at [845, 446] on label at bounding box center [854, 455] width 18 height 18
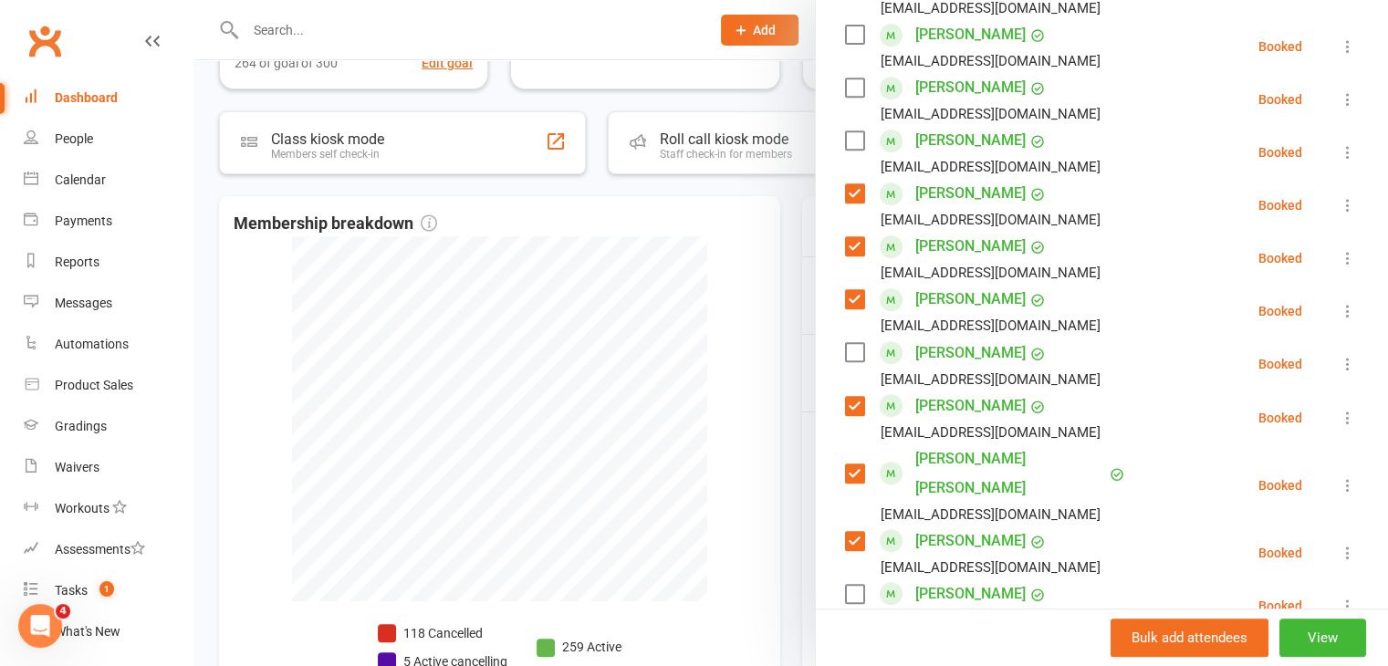
scroll to position [730, 0]
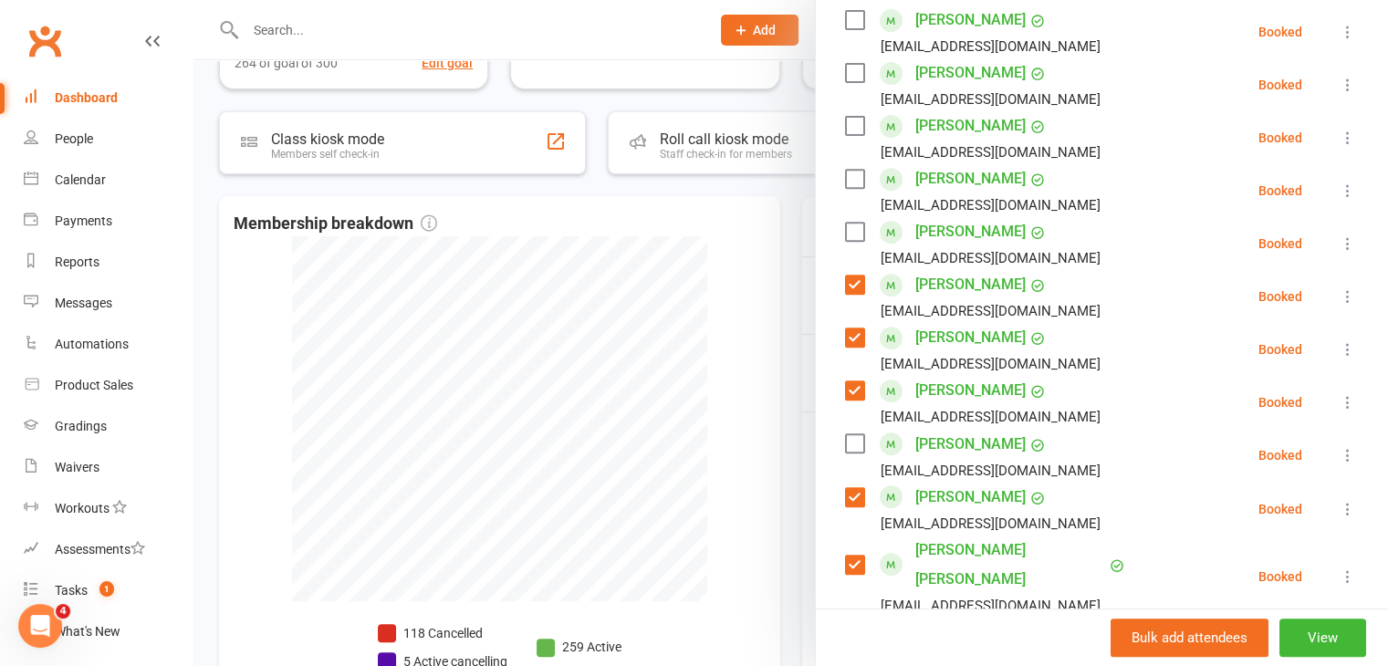
click at [852, 117] on label at bounding box center [854, 126] width 18 height 18
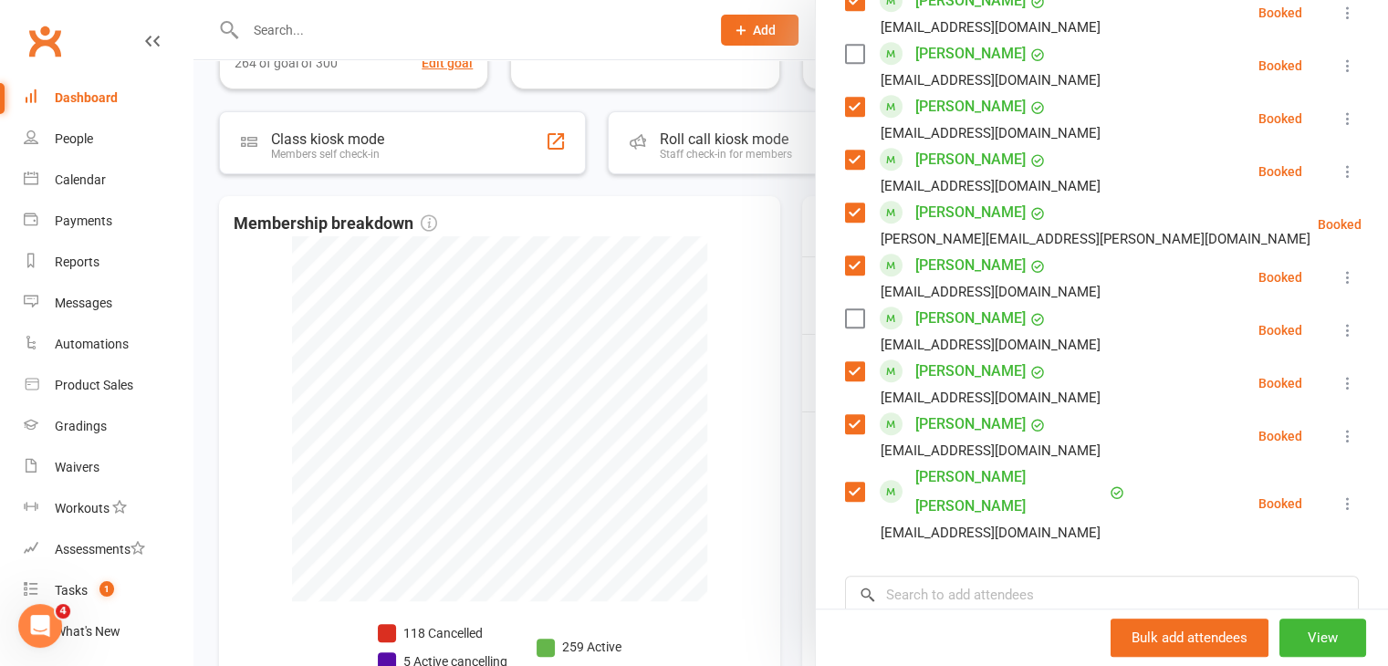
scroll to position [1369, 0]
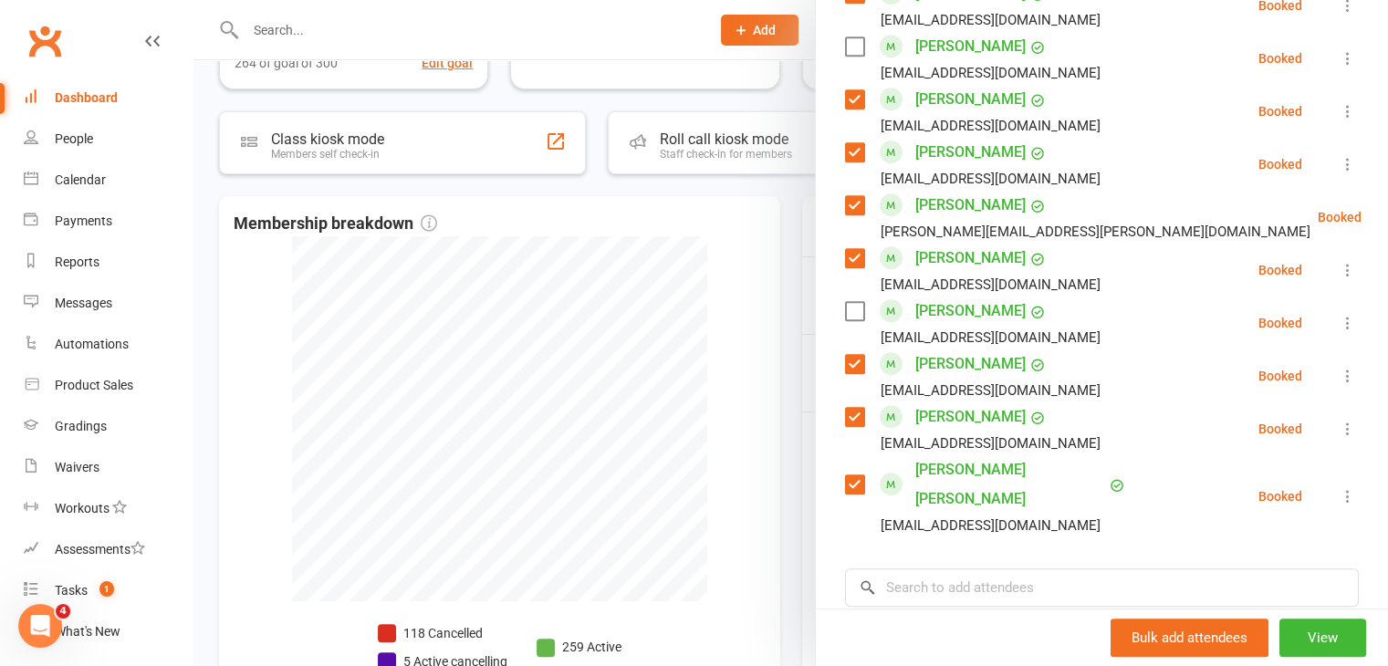
click at [847, 302] on label at bounding box center [854, 311] width 18 height 18
click at [992, 569] on input "search" at bounding box center [1102, 588] width 514 height 38
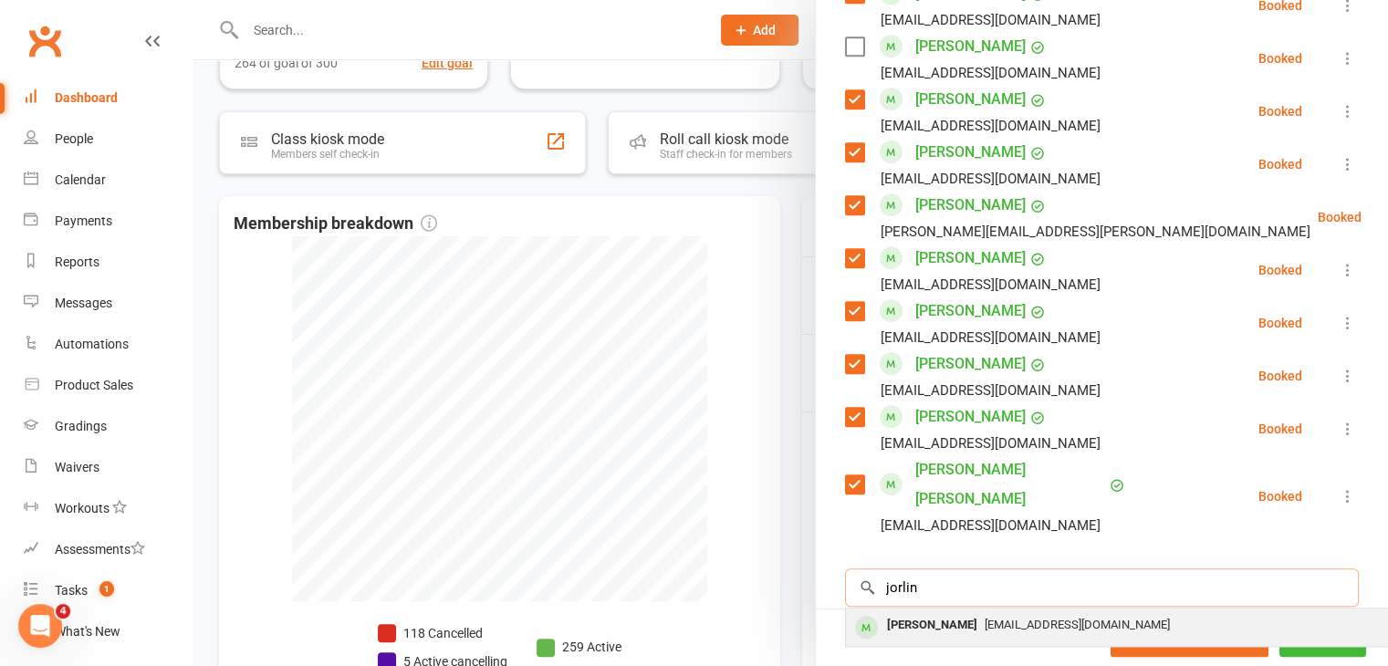
type input "jorlin"
click at [985, 618] on span "[EMAIL_ADDRESS][DOMAIN_NAME]" at bounding box center [1077, 625] width 185 height 14
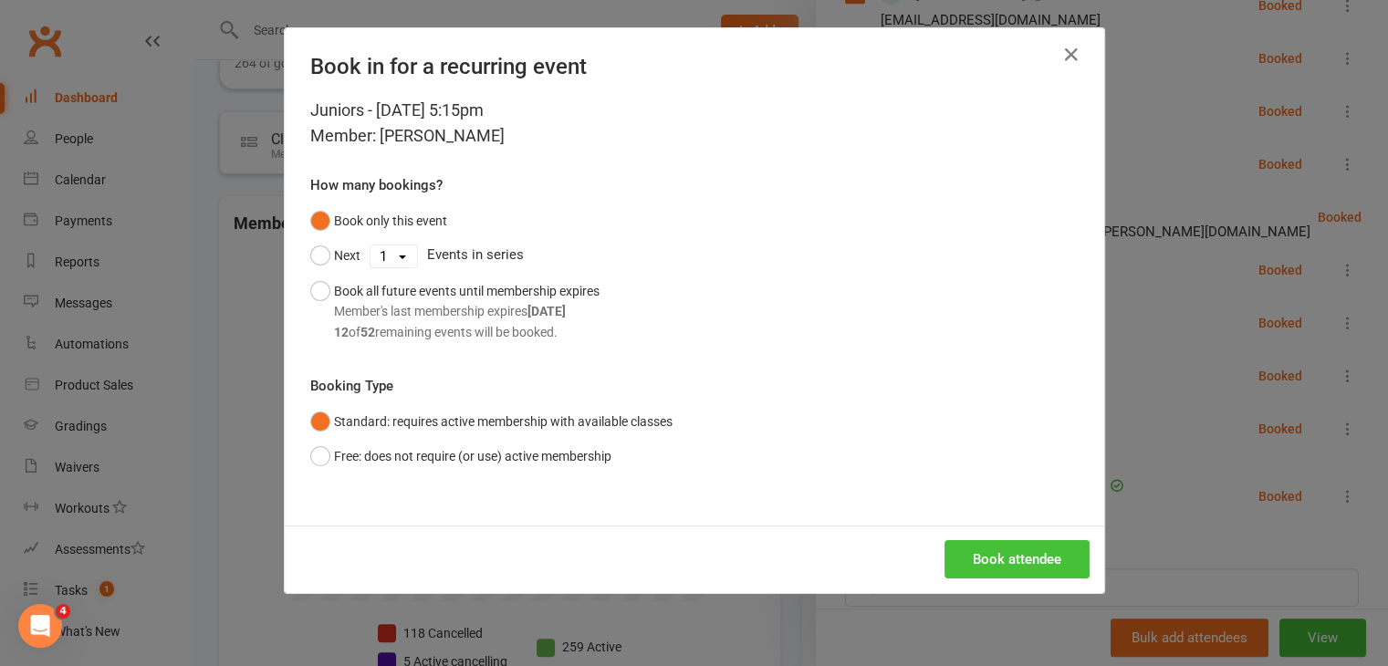
click at [996, 566] on button "Book attendee" at bounding box center [1017, 559] width 145 height 38
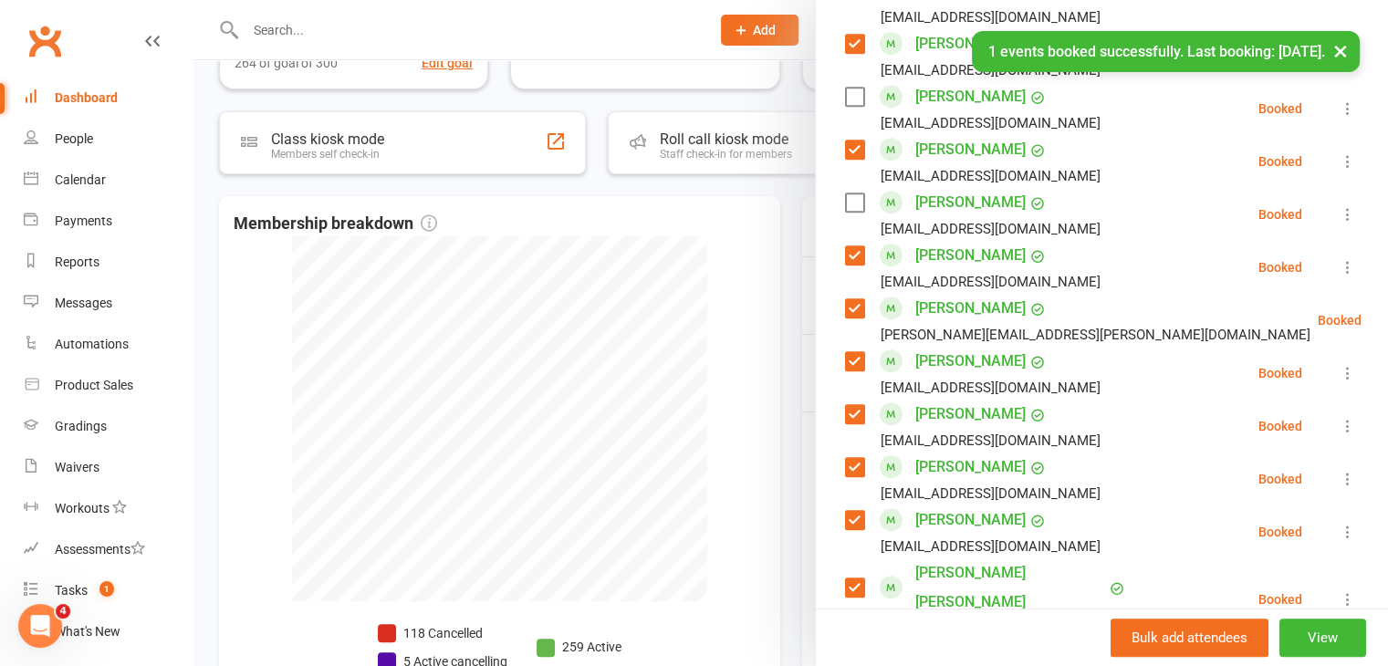
scroll to position [1278, 0]
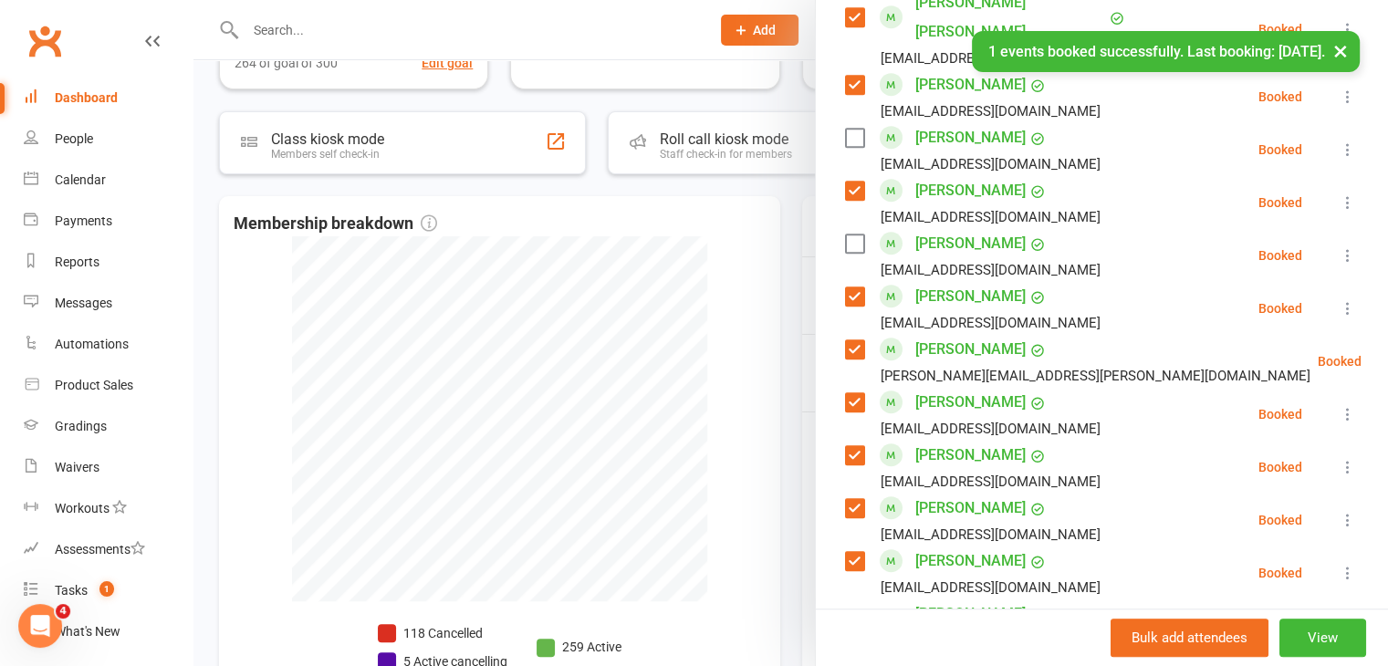
click at [845, 235] on label at bounding box center [854, 244] width 18 height 18
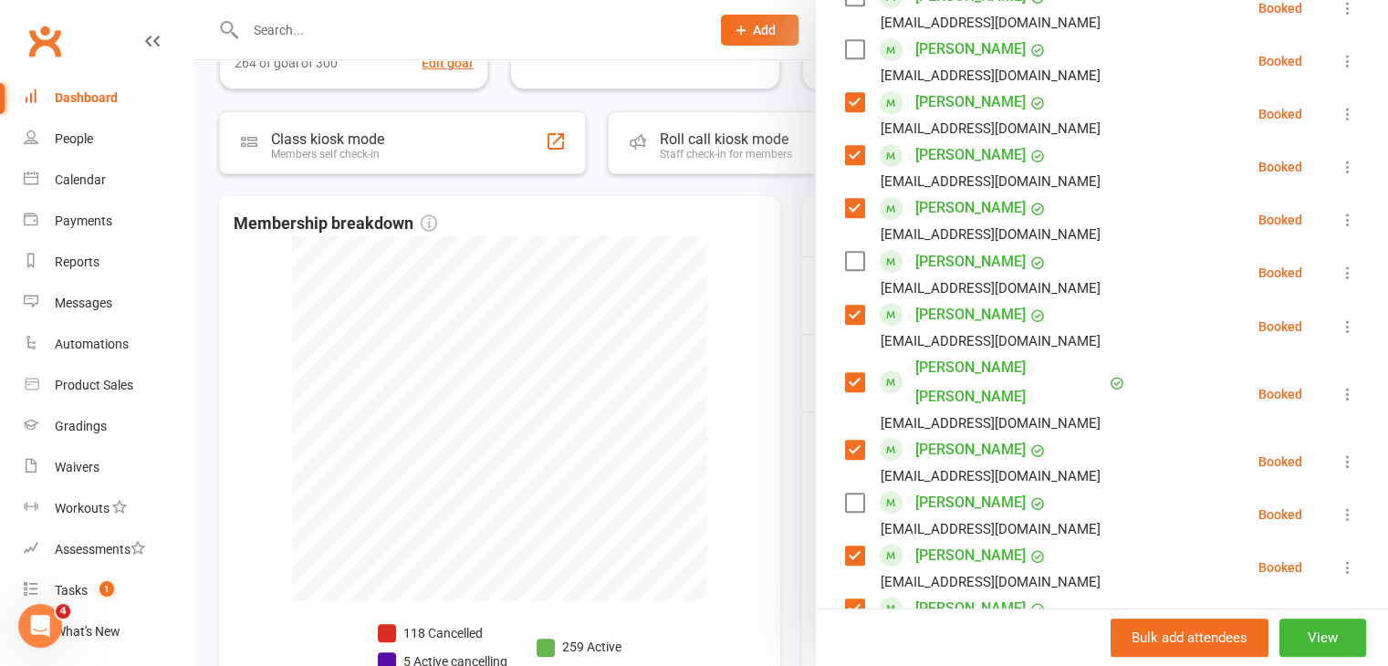
scroll to position [821, 0]
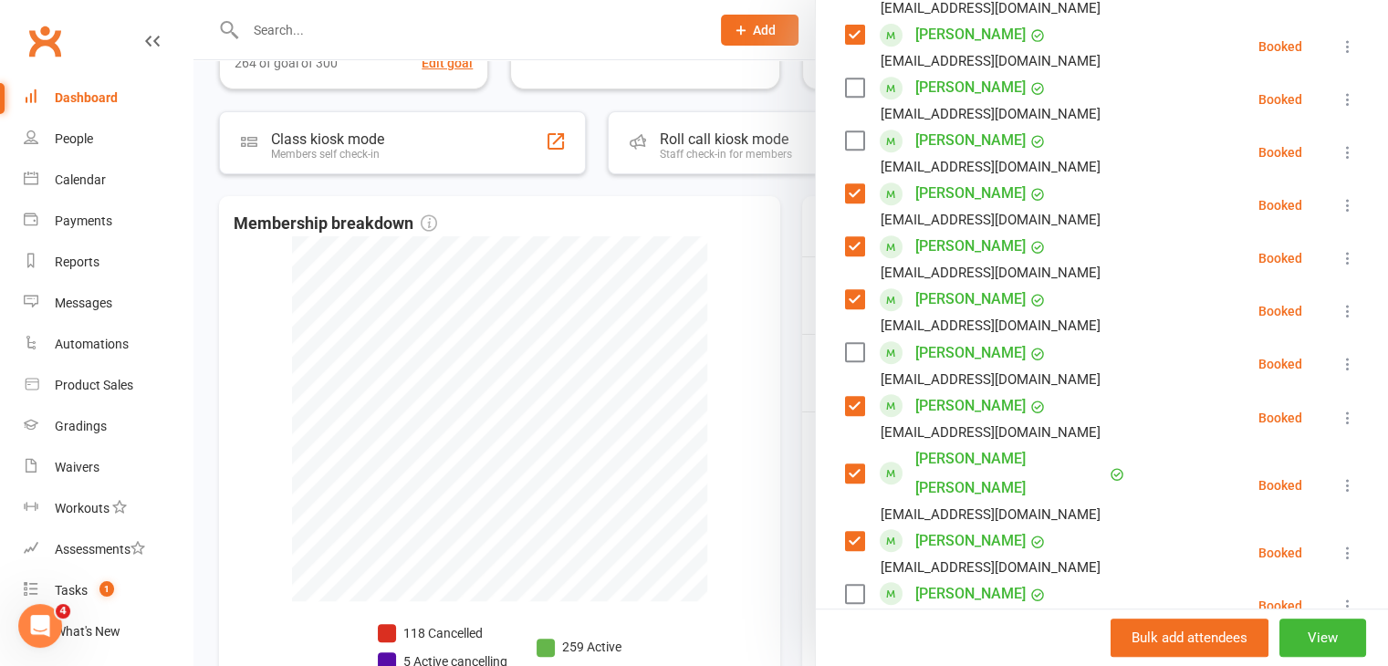
click at [845, 131] on label at bounding box center [854, 140] width 18 height 18
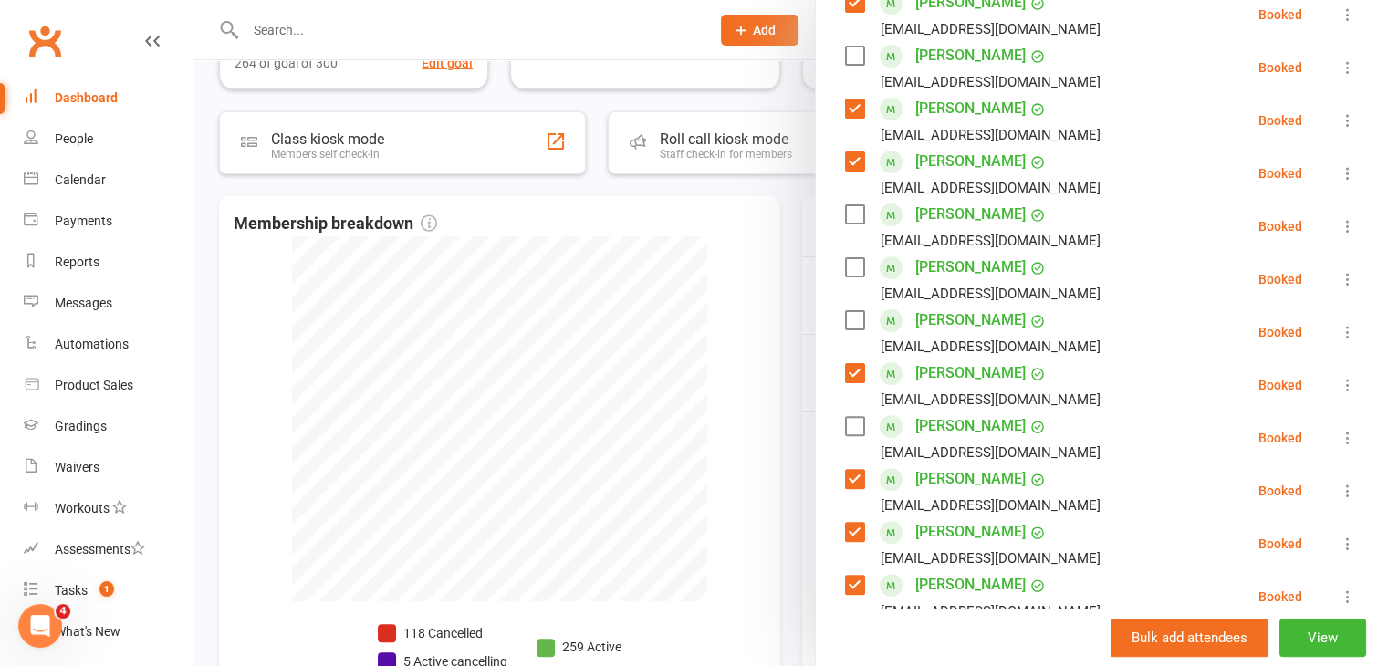
scroll to position [456, 0]
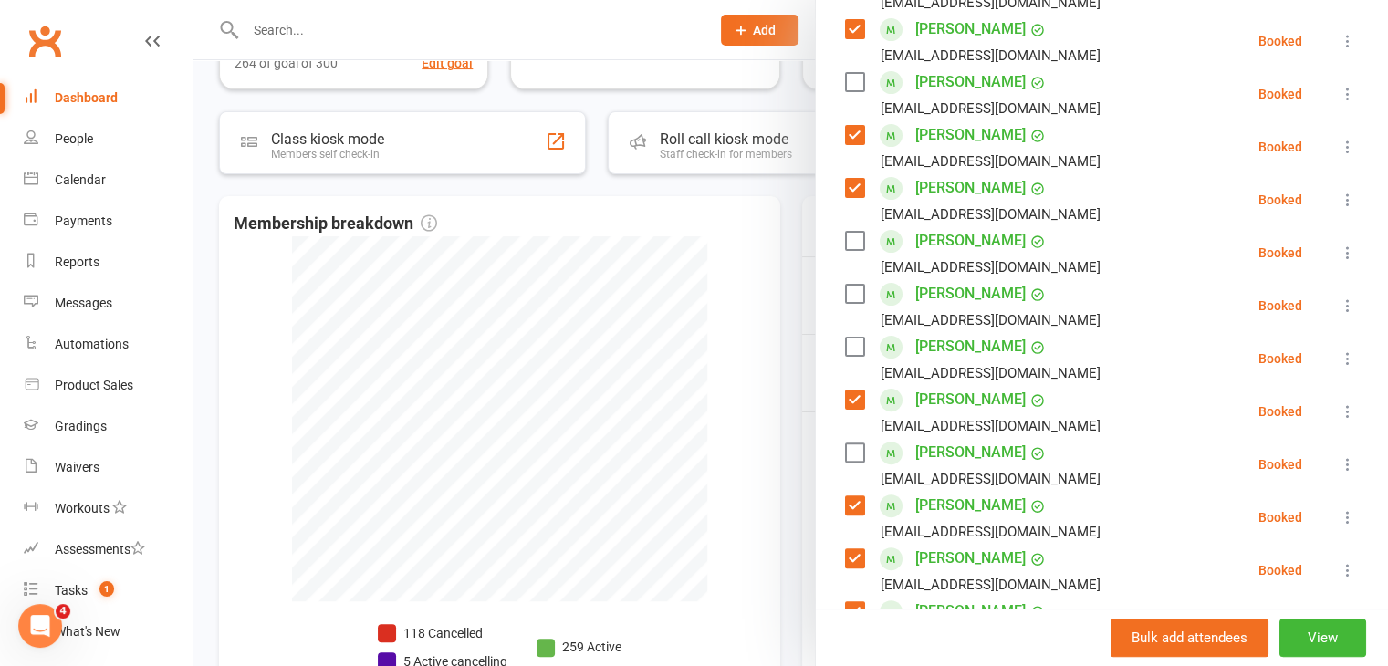
click at [849, 73] on label at bounding box center [854, 82] width 18 height 18
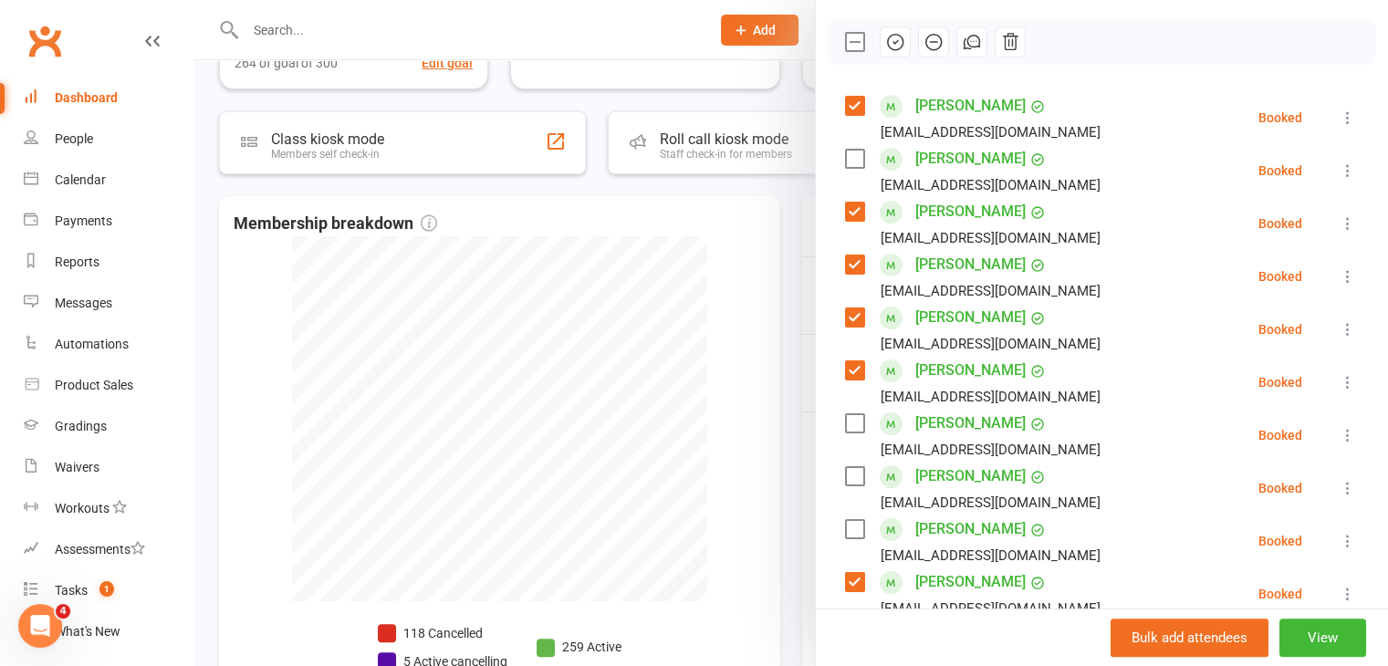
scroll to position [0, 0]
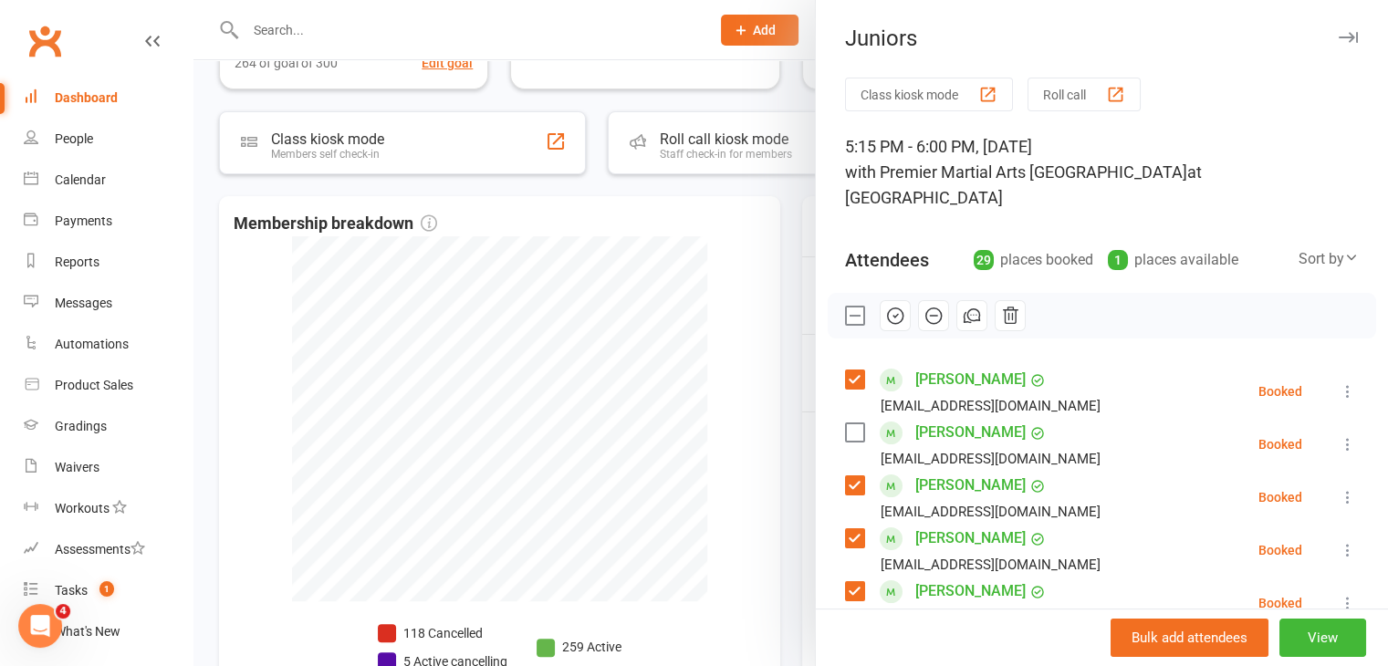
click at [891, 306] on icon "button" at bounding box center [895, 316] width 20 height 20
